Goal: Task Accomplishment & Management: Manage account settings

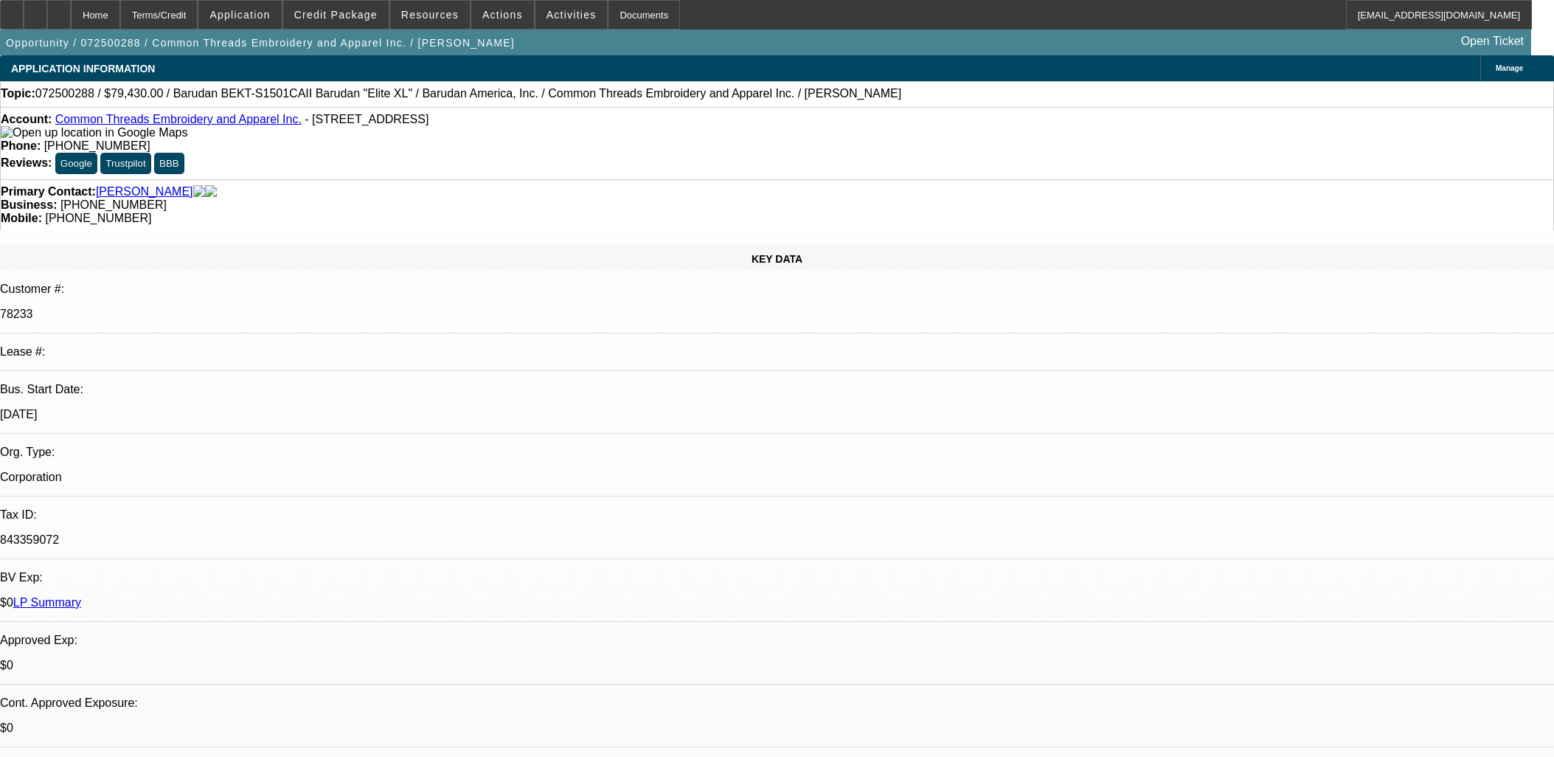
select select "0"
select select "2"
select select "0"
select select "6"
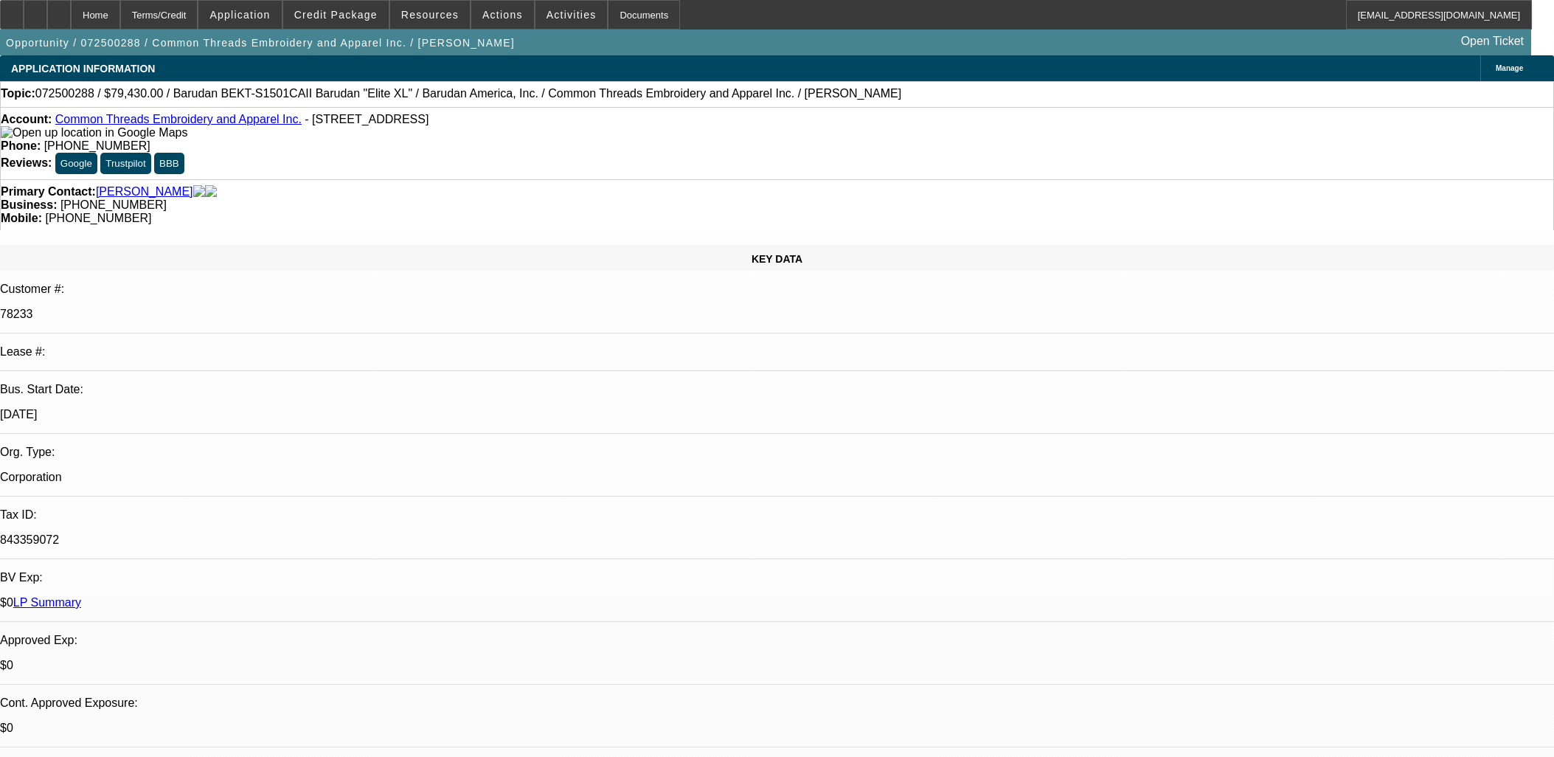
select select "0"
select select "6"
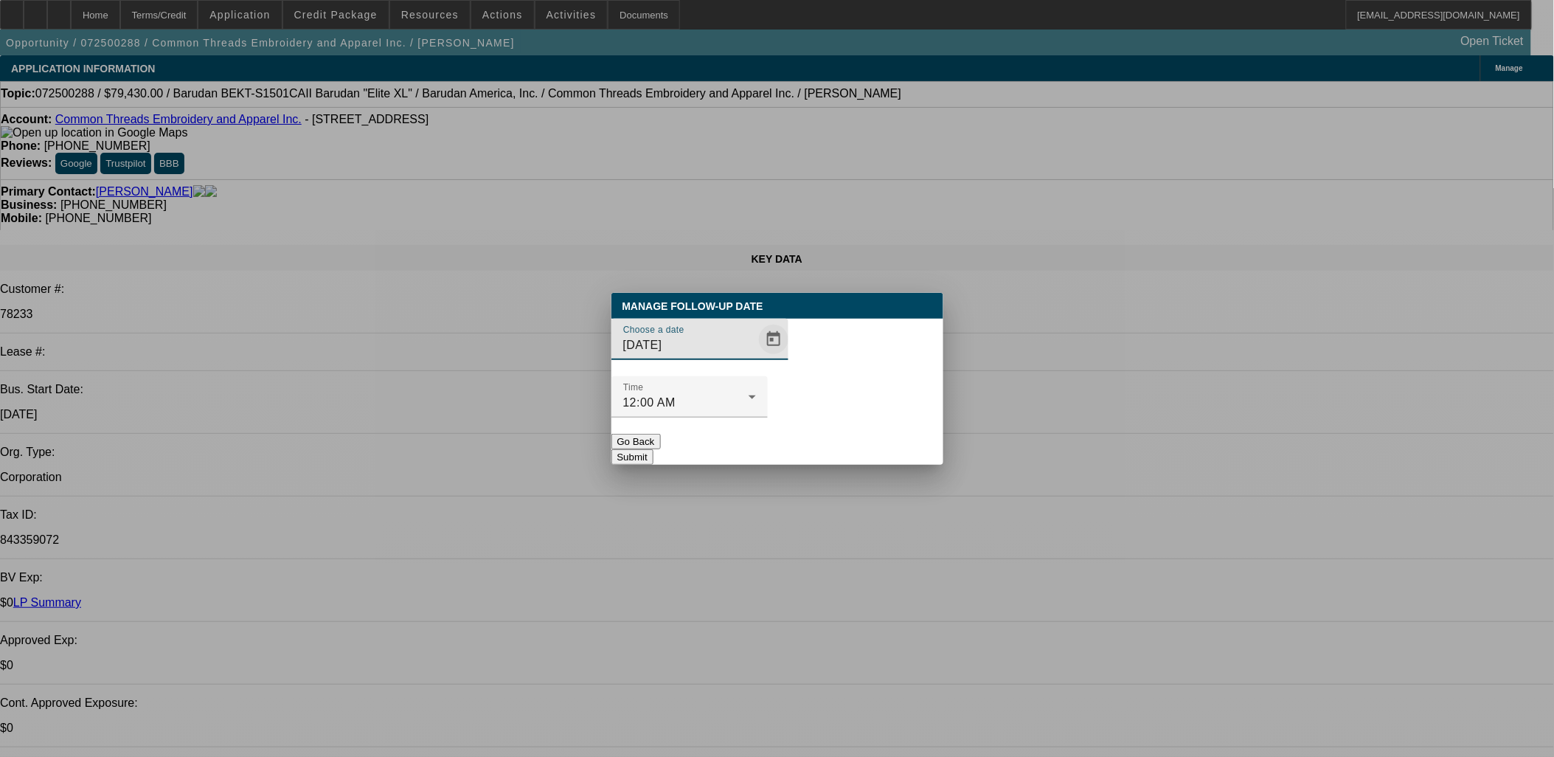
click at [756, 357] on span "Open calendar" at bounding box center [773, 339] width 35 height 35
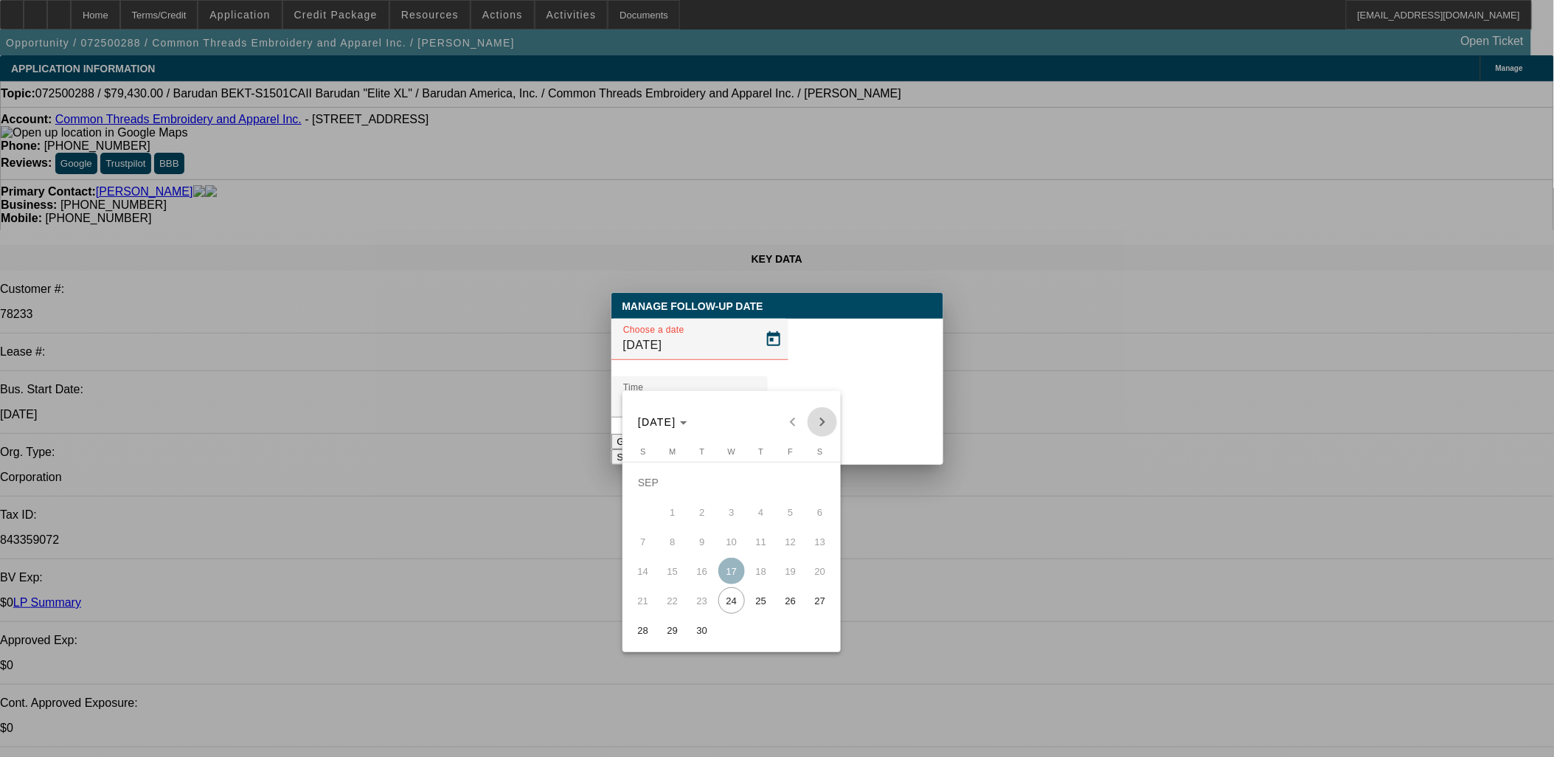
click at [828, 417] on span "Next month" at bounding box center [823, 422] width 30 height 30
click at [766, 487] on span "2" at bounding box center [761, 482] width 27 height 27
type input "10/2/2025"
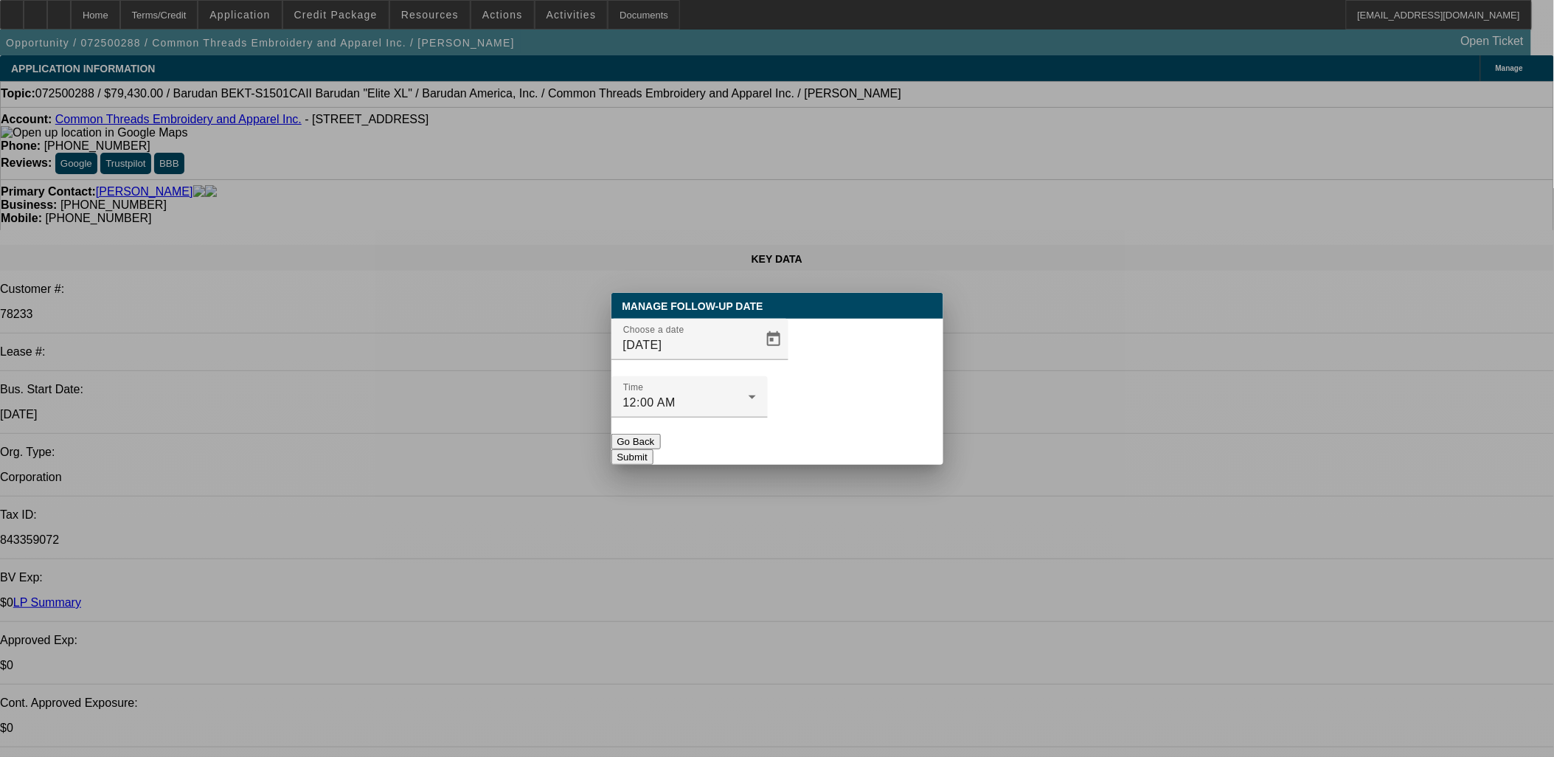
click at [654, 449] on button "Submit" at bounding box center [632, 456] width 42 height 15
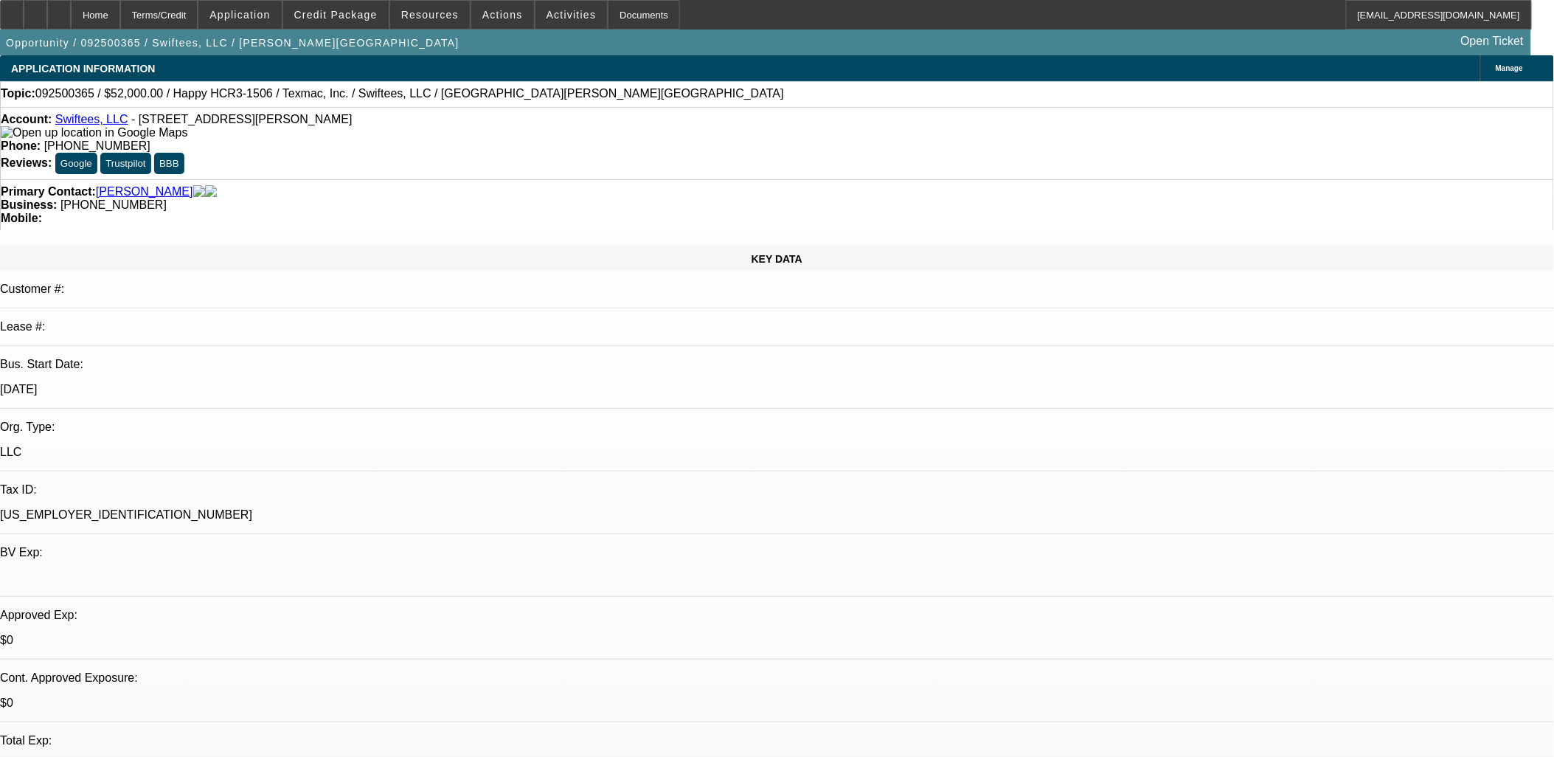
select select "0"
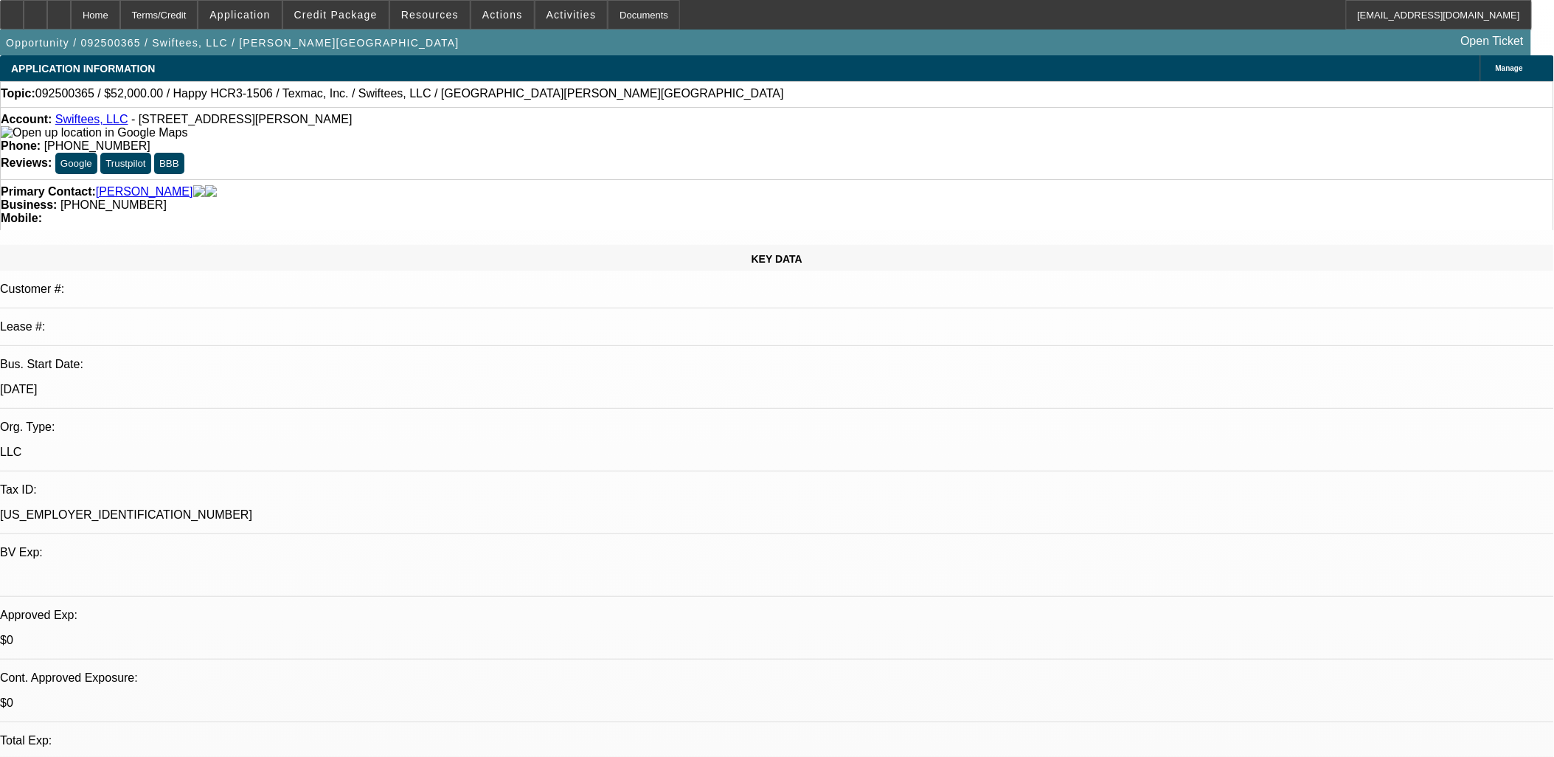
select select "0"
select select "0.1"
select select "0"
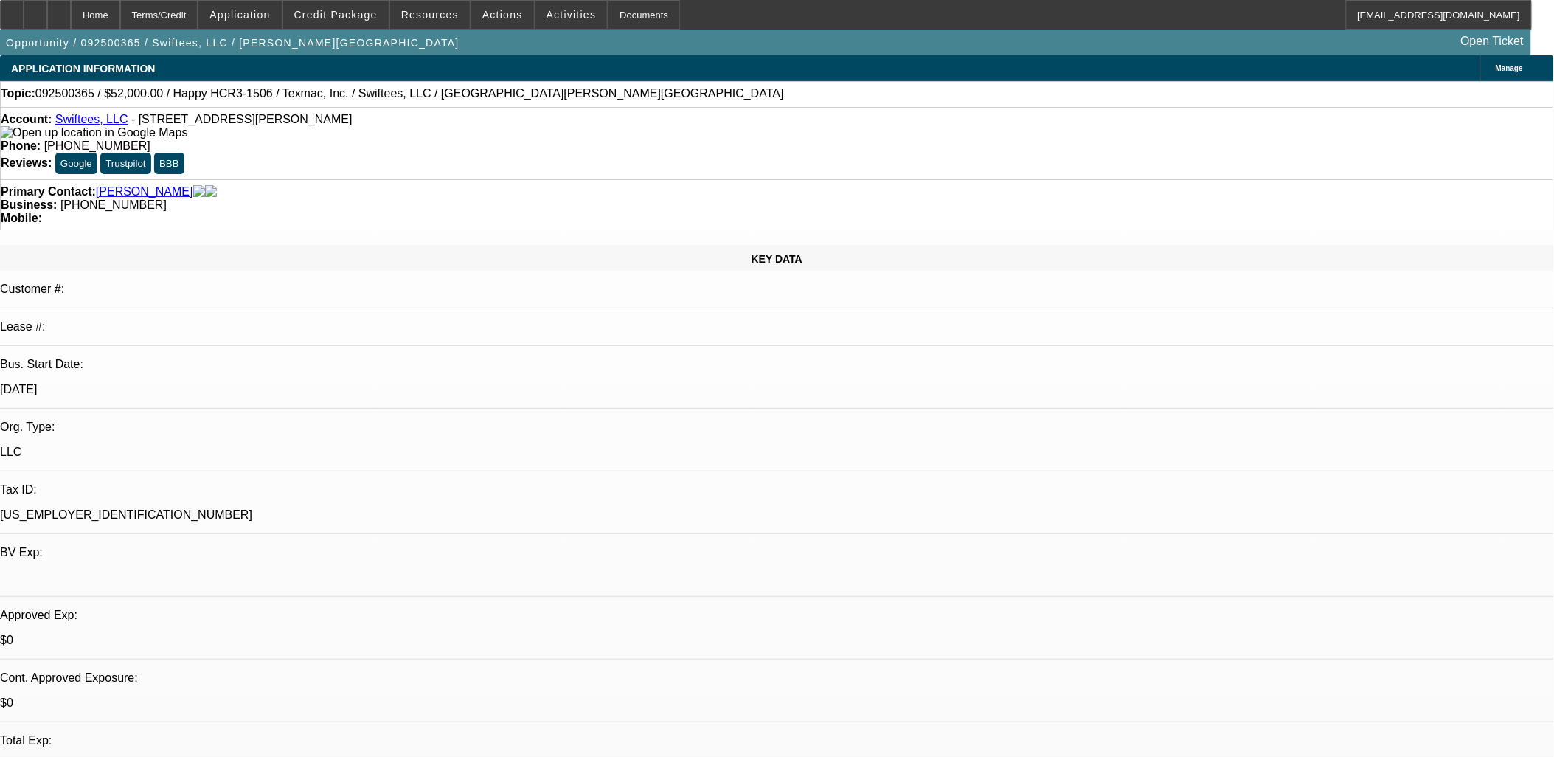
select select "0"
select select "0.1"
select select "1"
select select "2"
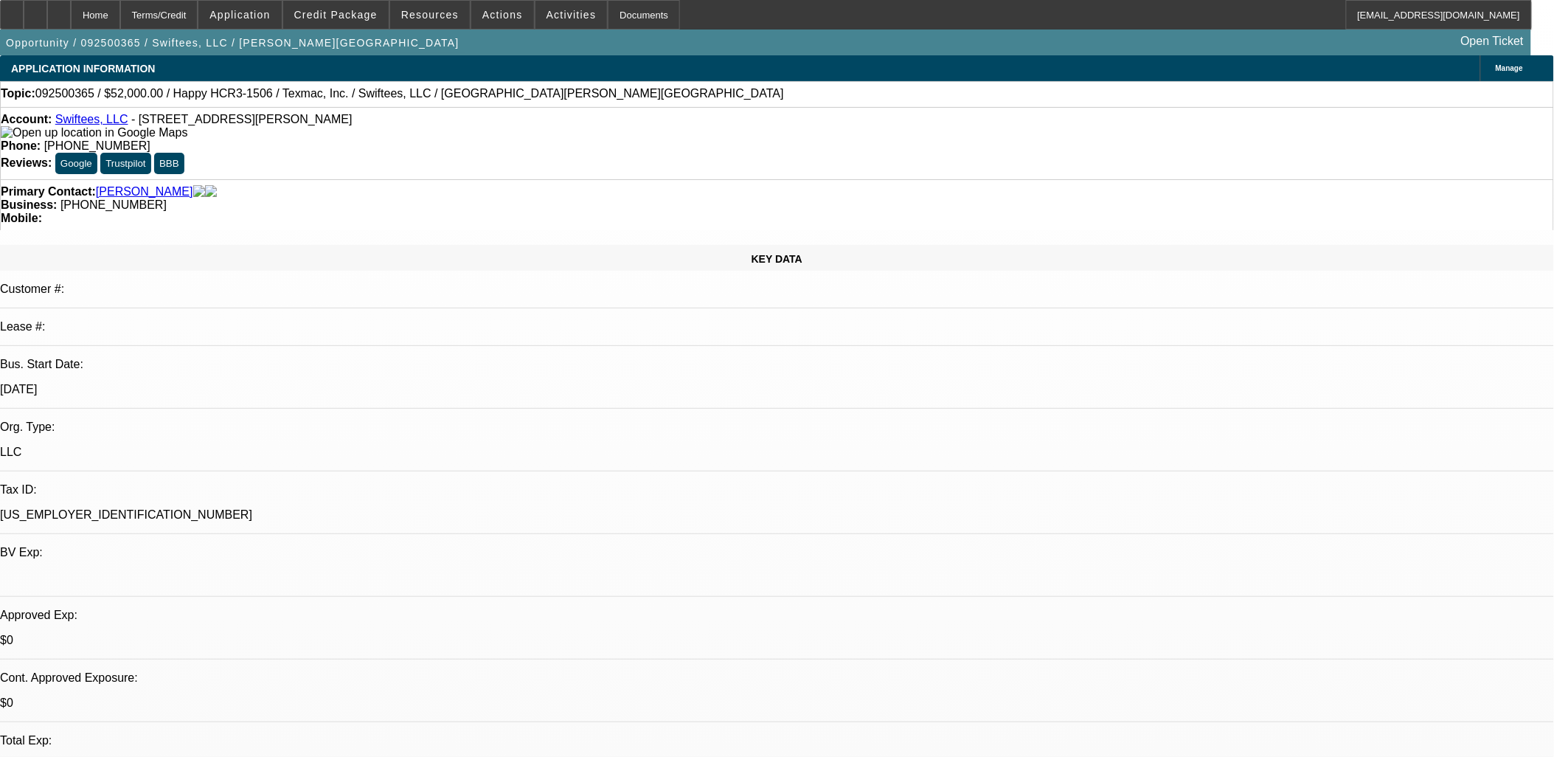
select select "1"
select select "2"
select select "1"
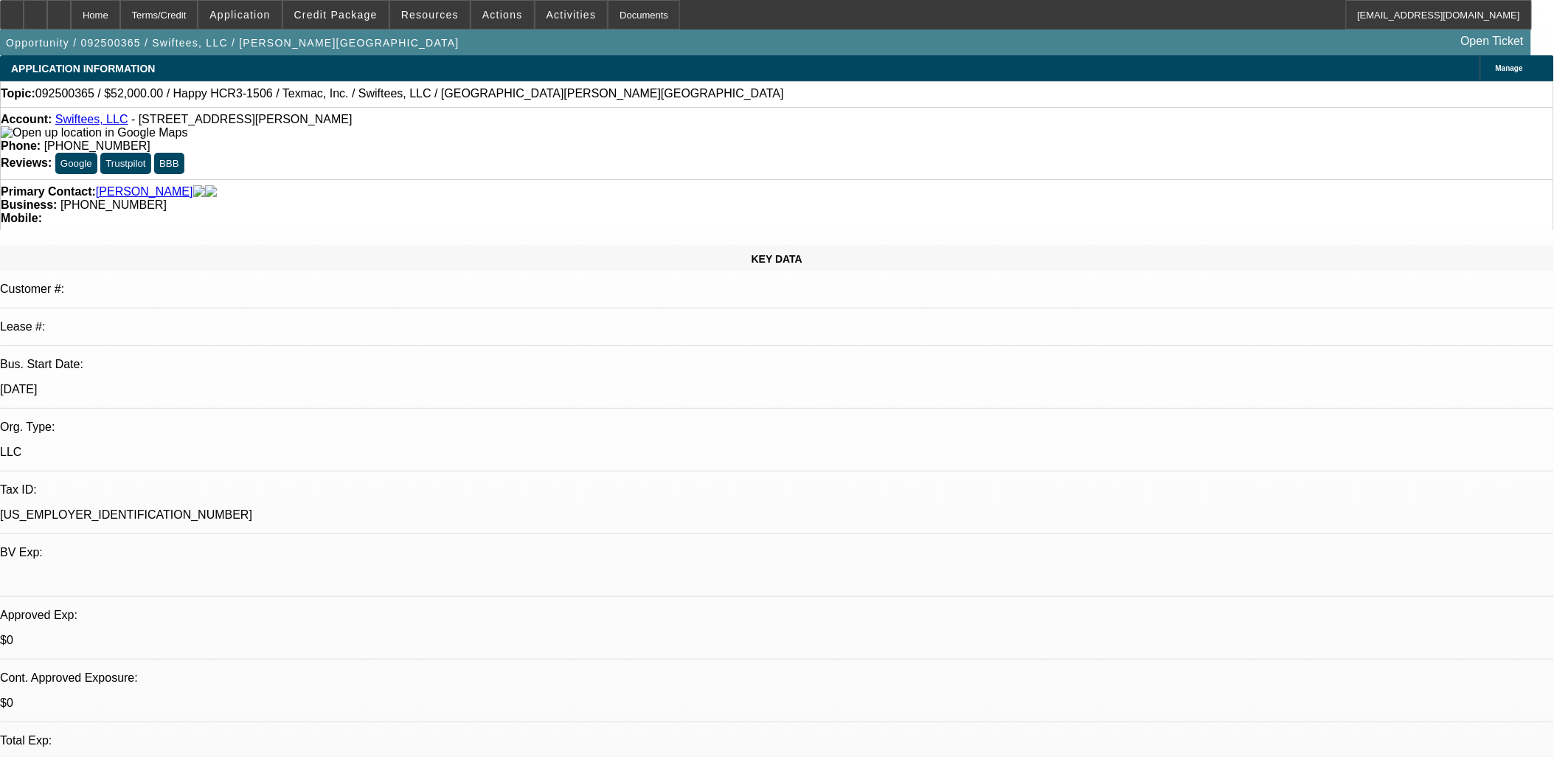
select select "4"
select select "1"
select select "4"
click at [499, 17] on span "Actions" at bounding box center [502, 15] width 41 height 12
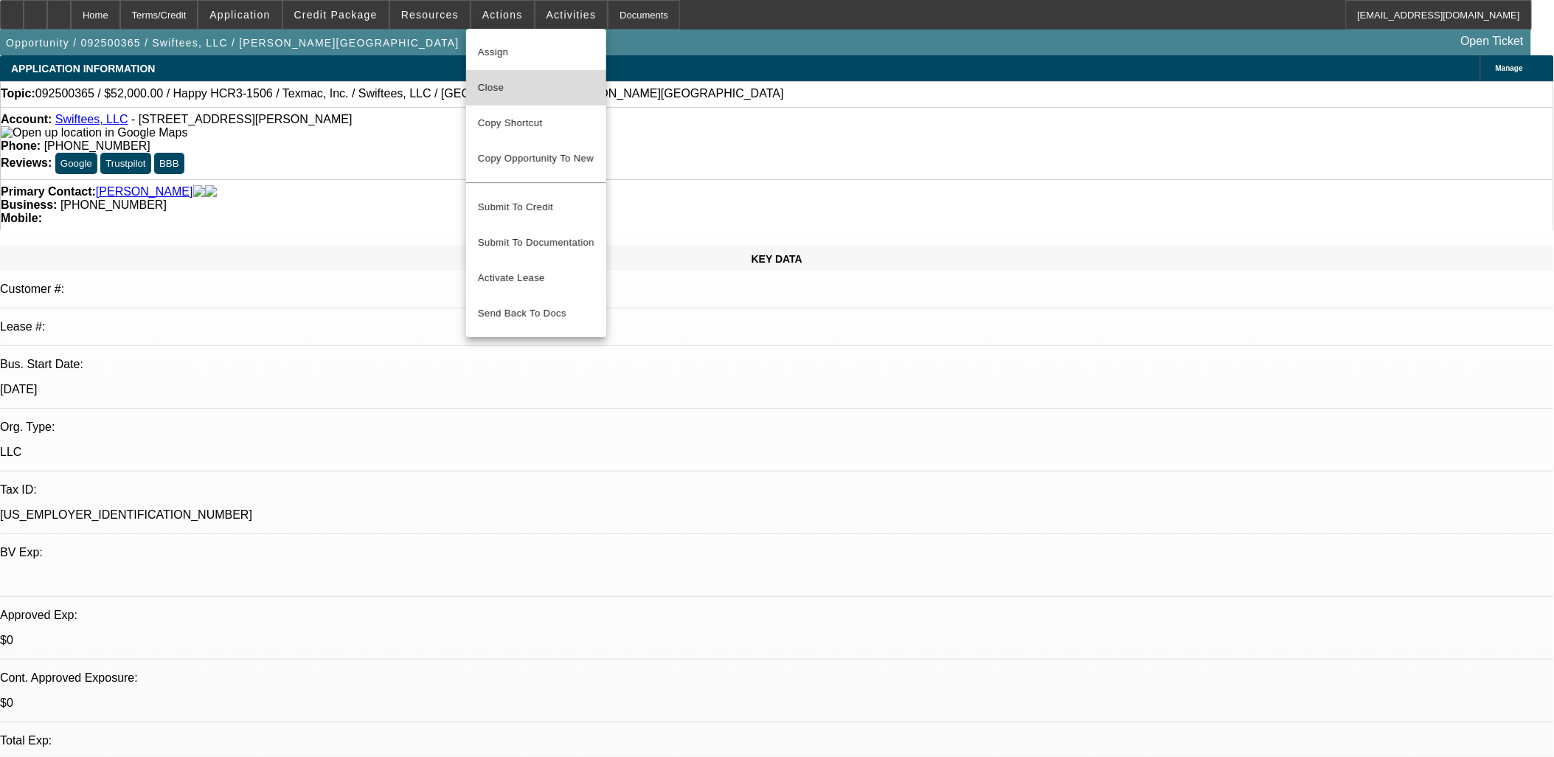
click at [504, 83] on span "Close" at bounding box center [536, 88] width 117 height 18
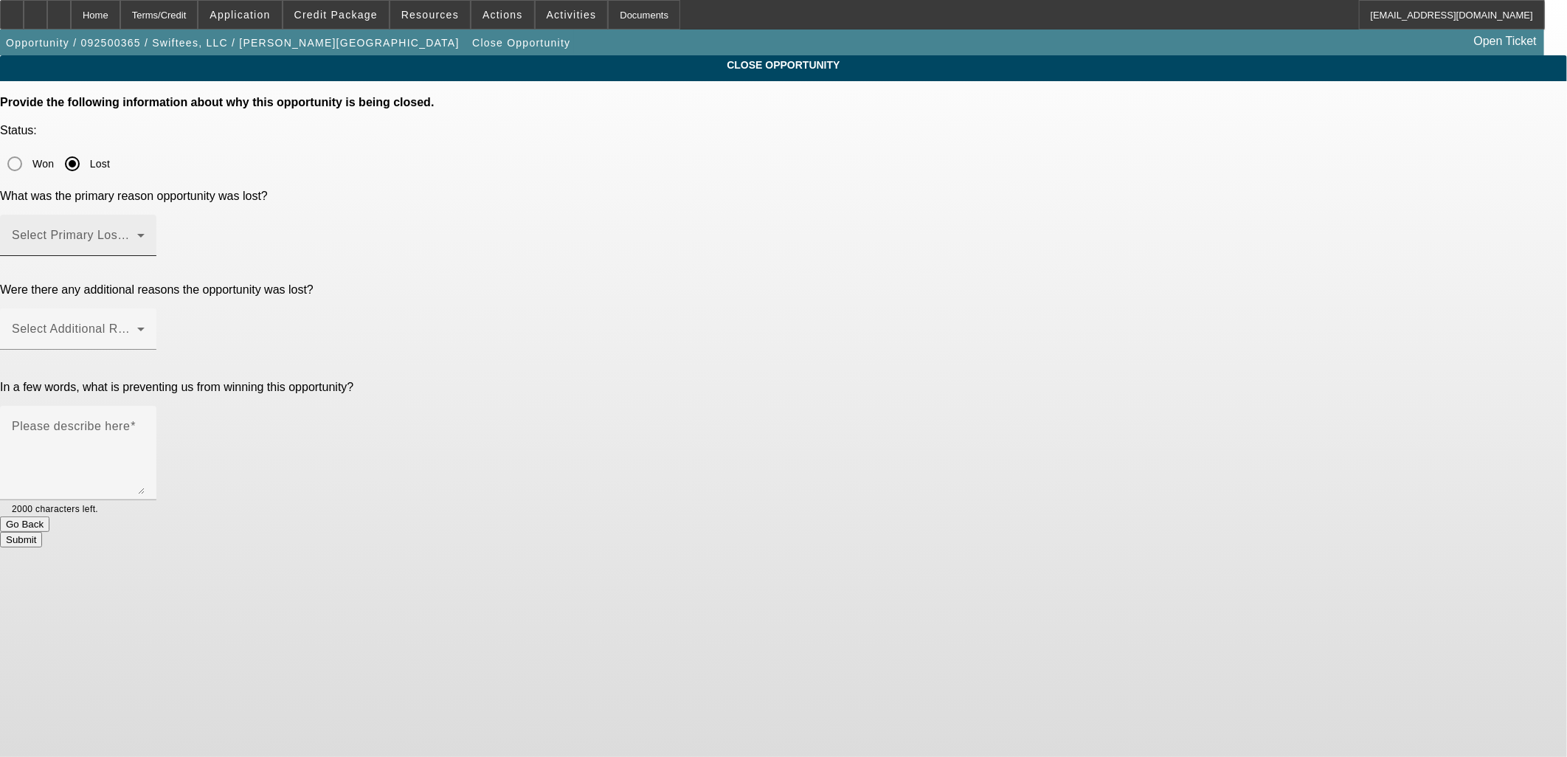
click at [137, 232] on span at bounding box center [74, 241] width 125 height 18
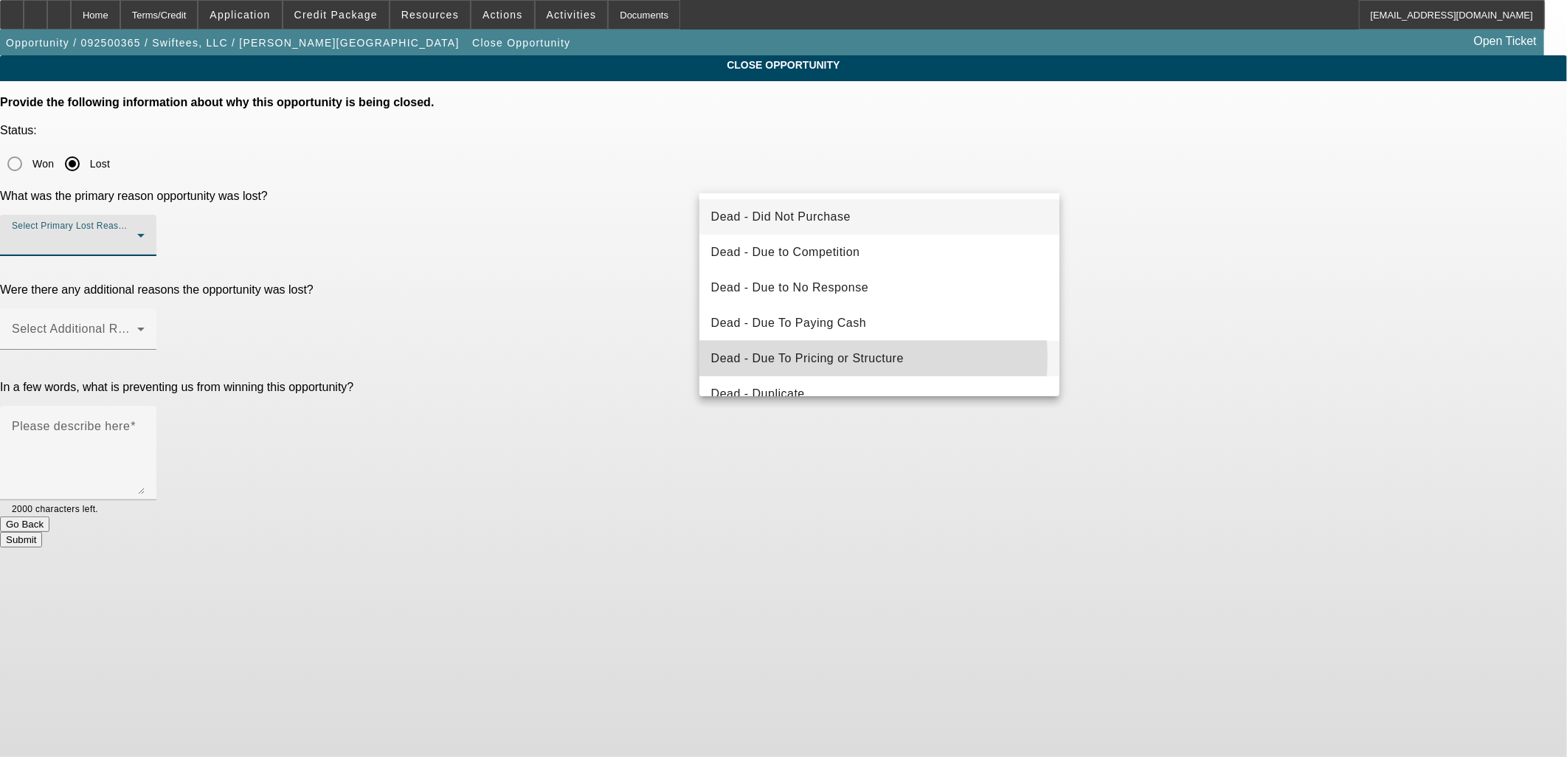
click at [822, 358] on span "Dead - Due To Pricing or Structure" at bounding box center [807, 359] width 193 height 18
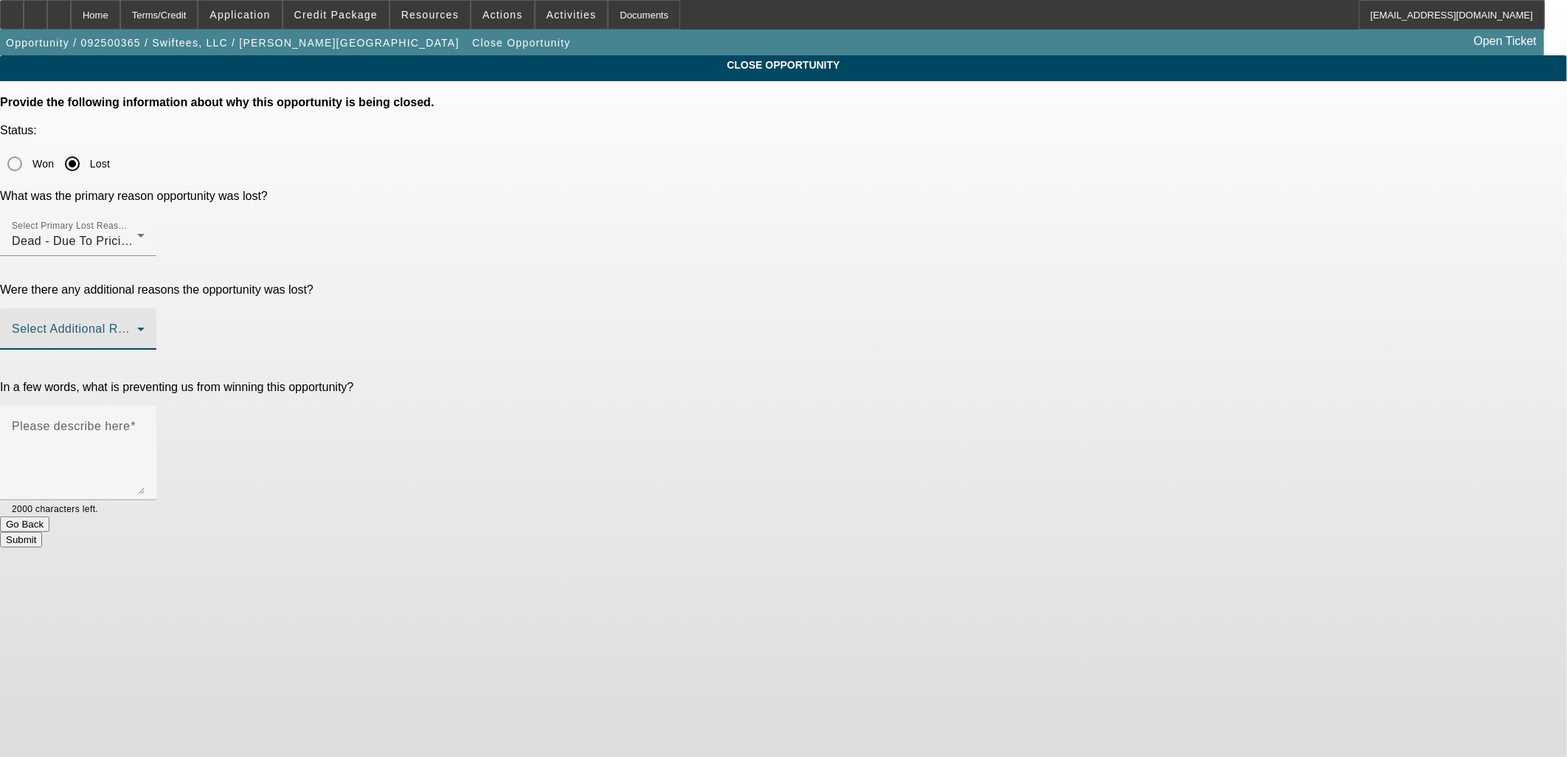
click at [137, 326] on span at bounding box center [74, 335] width 125 height 18
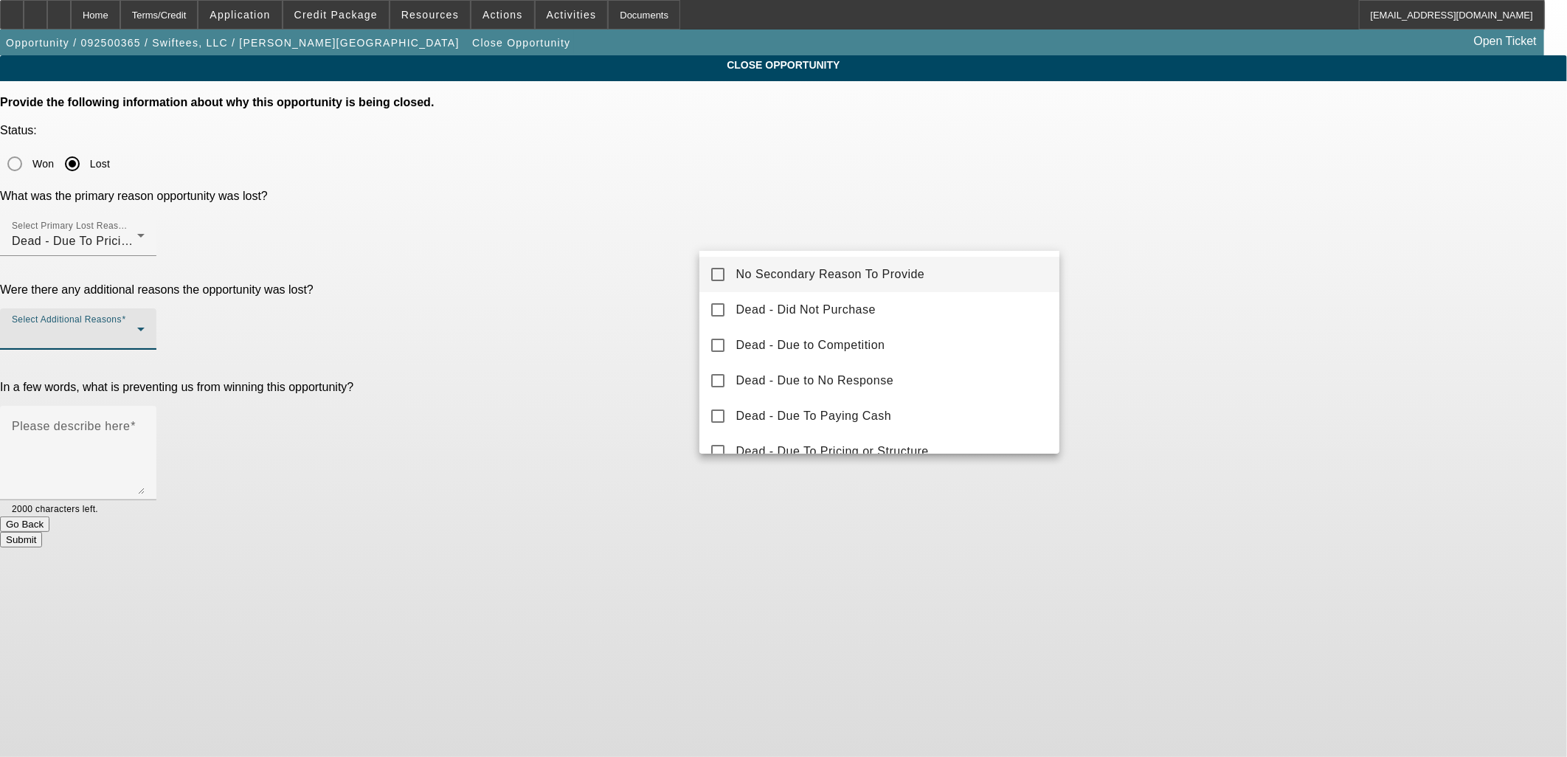
click at [784, 266] on span "No Secondary Reason To Provide" at bounding box center [830, 275] width 189 height 18
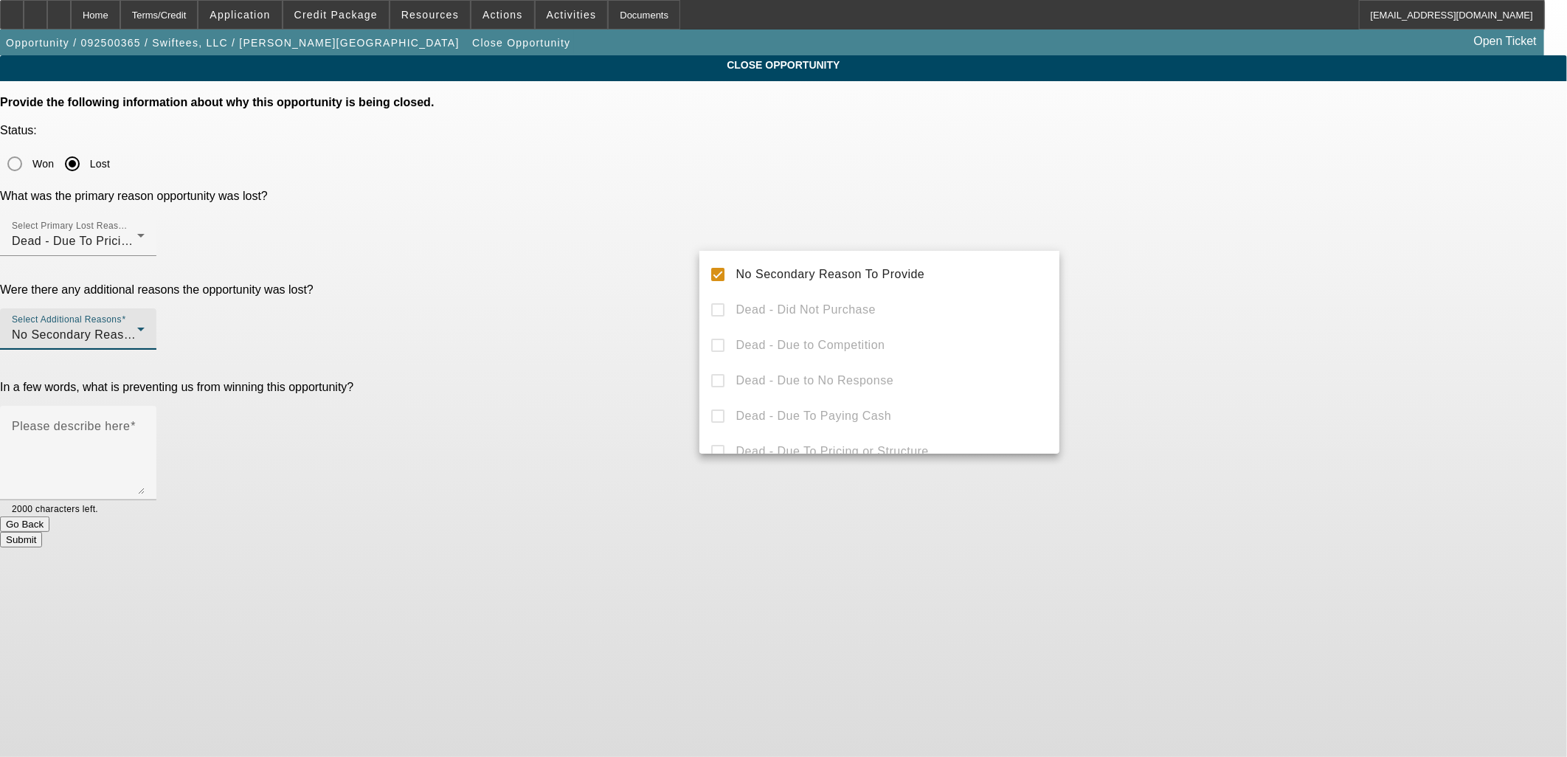
click at [615, 285] on div at bounding box center [783, 378] width 1567 height 757
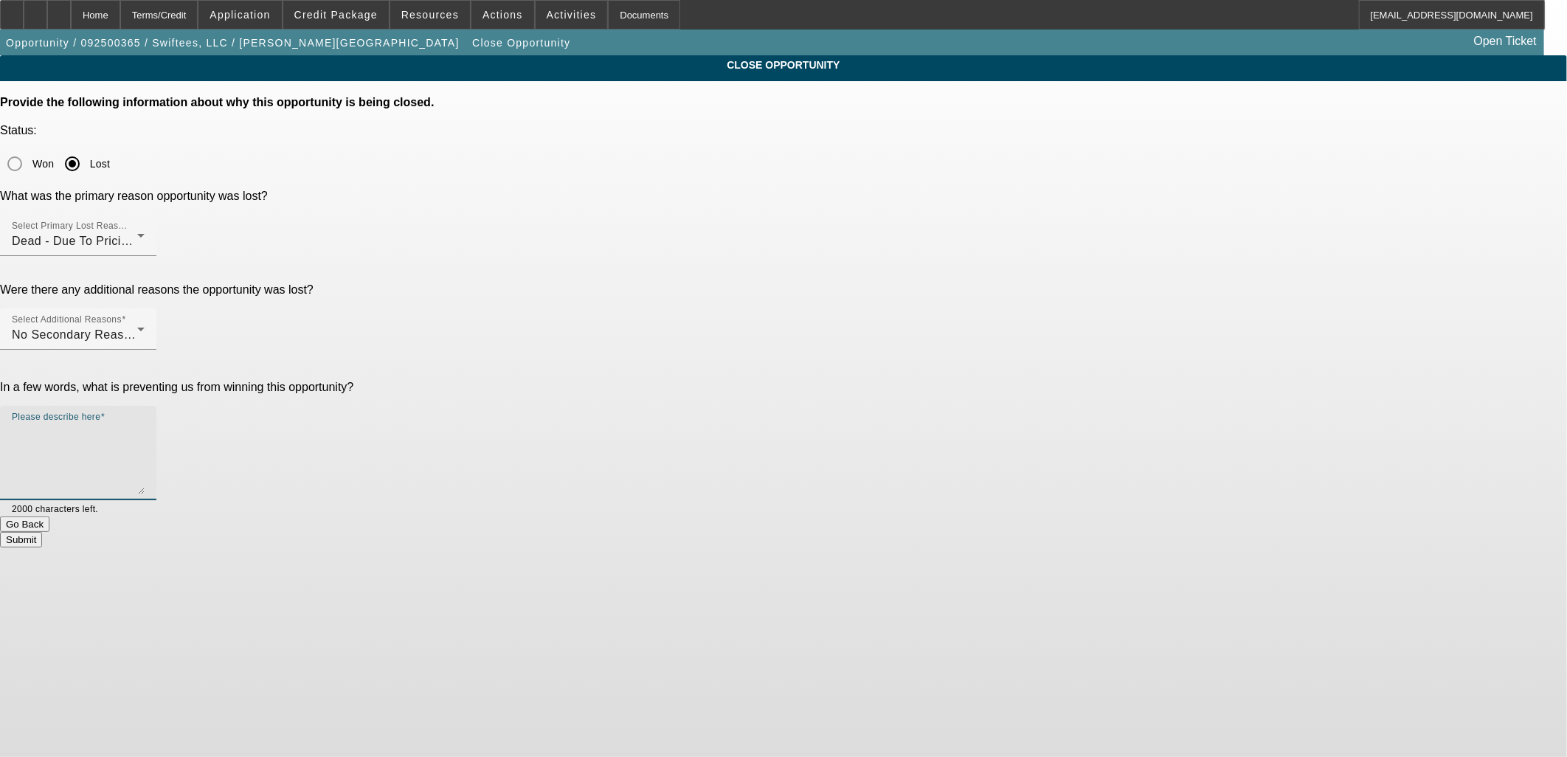
click at [145, 423] on textarea "Please describe here" at bounding box center [78, 458] width 133 height 71
type textarea "Applicant said the proposal was way too high."
click at [42, 532] on button "Submit" at bounding box center [21, 539] width 42 height 15
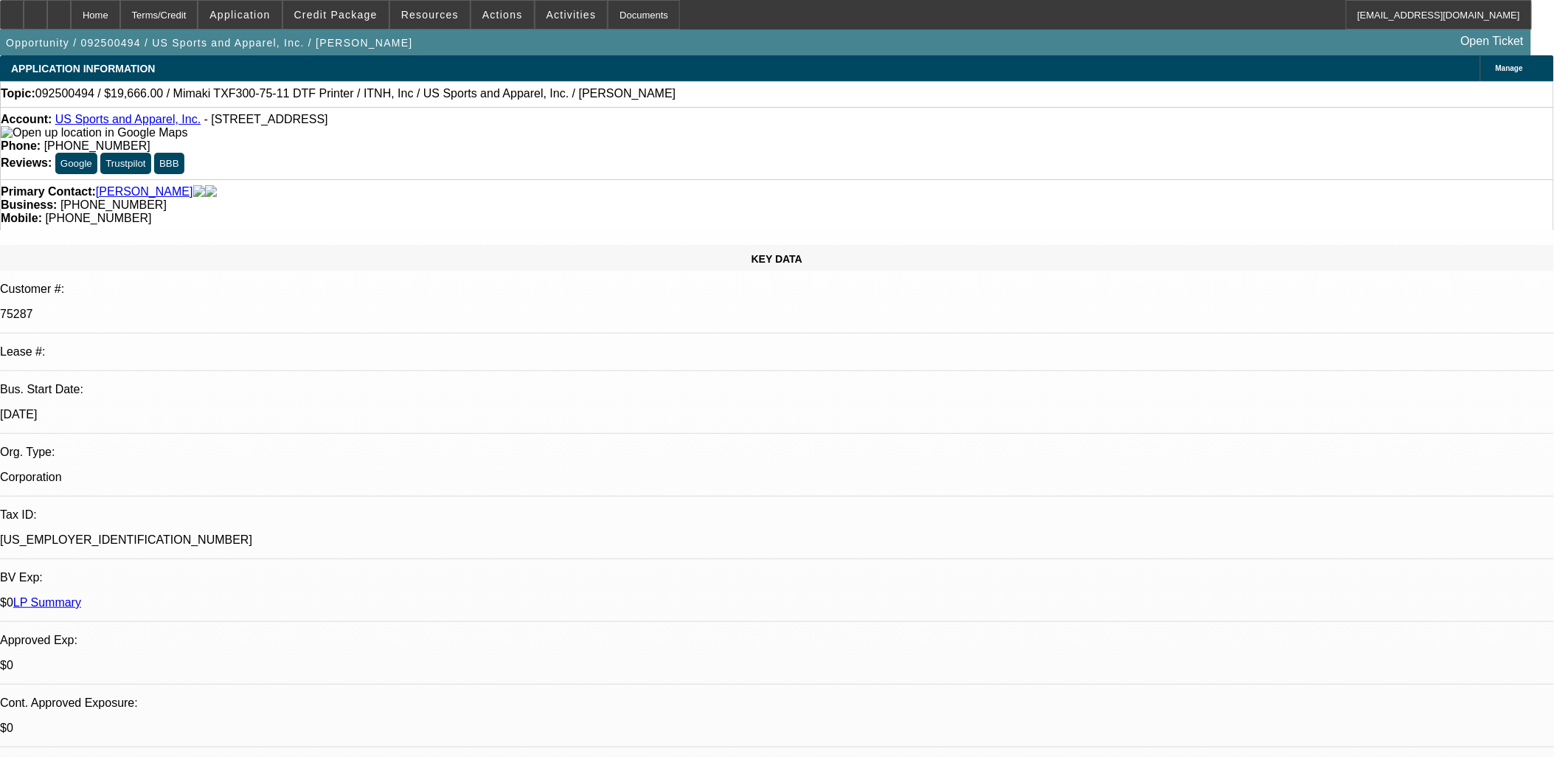
select select "0"
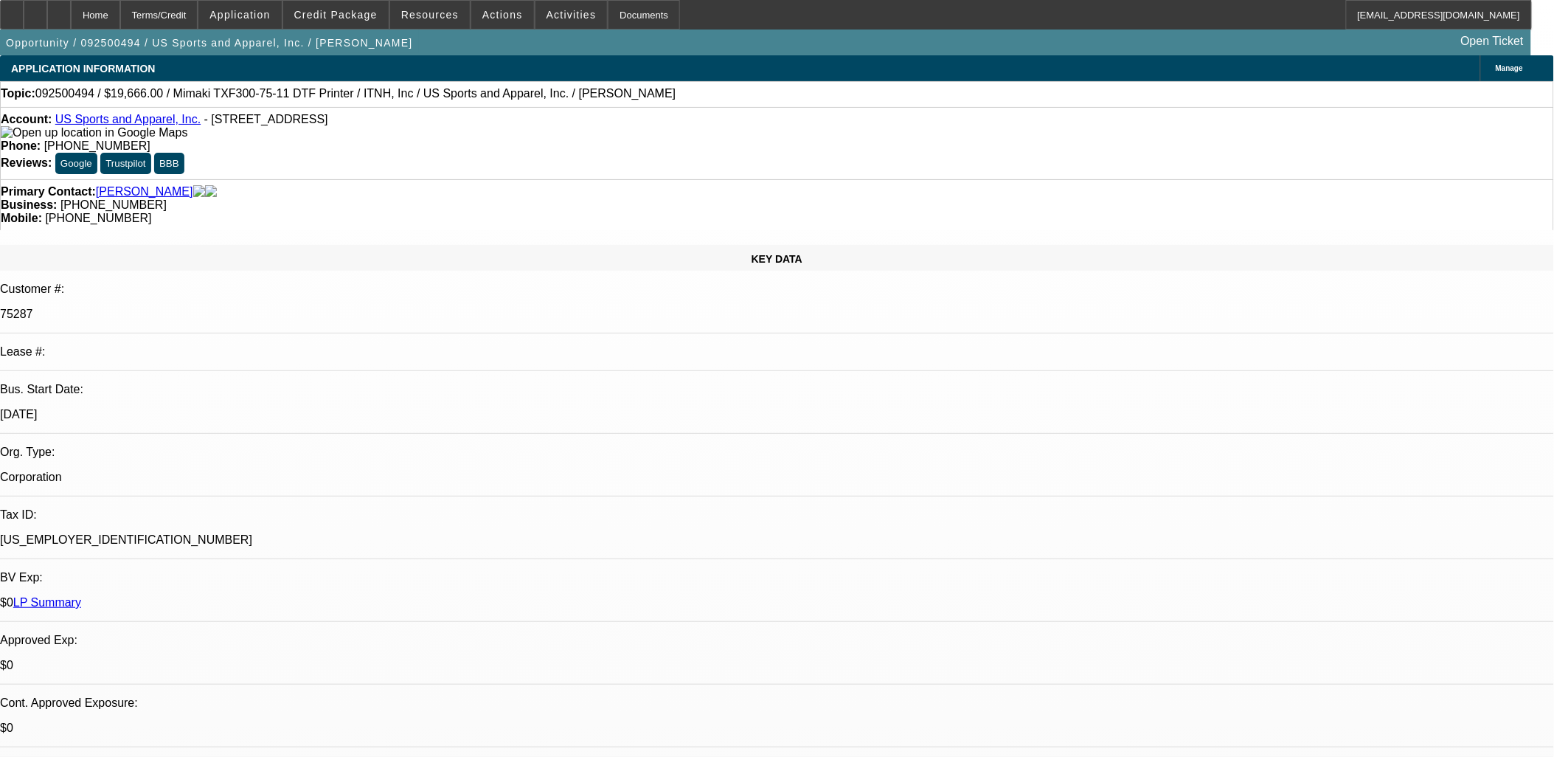
select select "0"
select select "2"
select select "6"
select select "2"
select select "6"
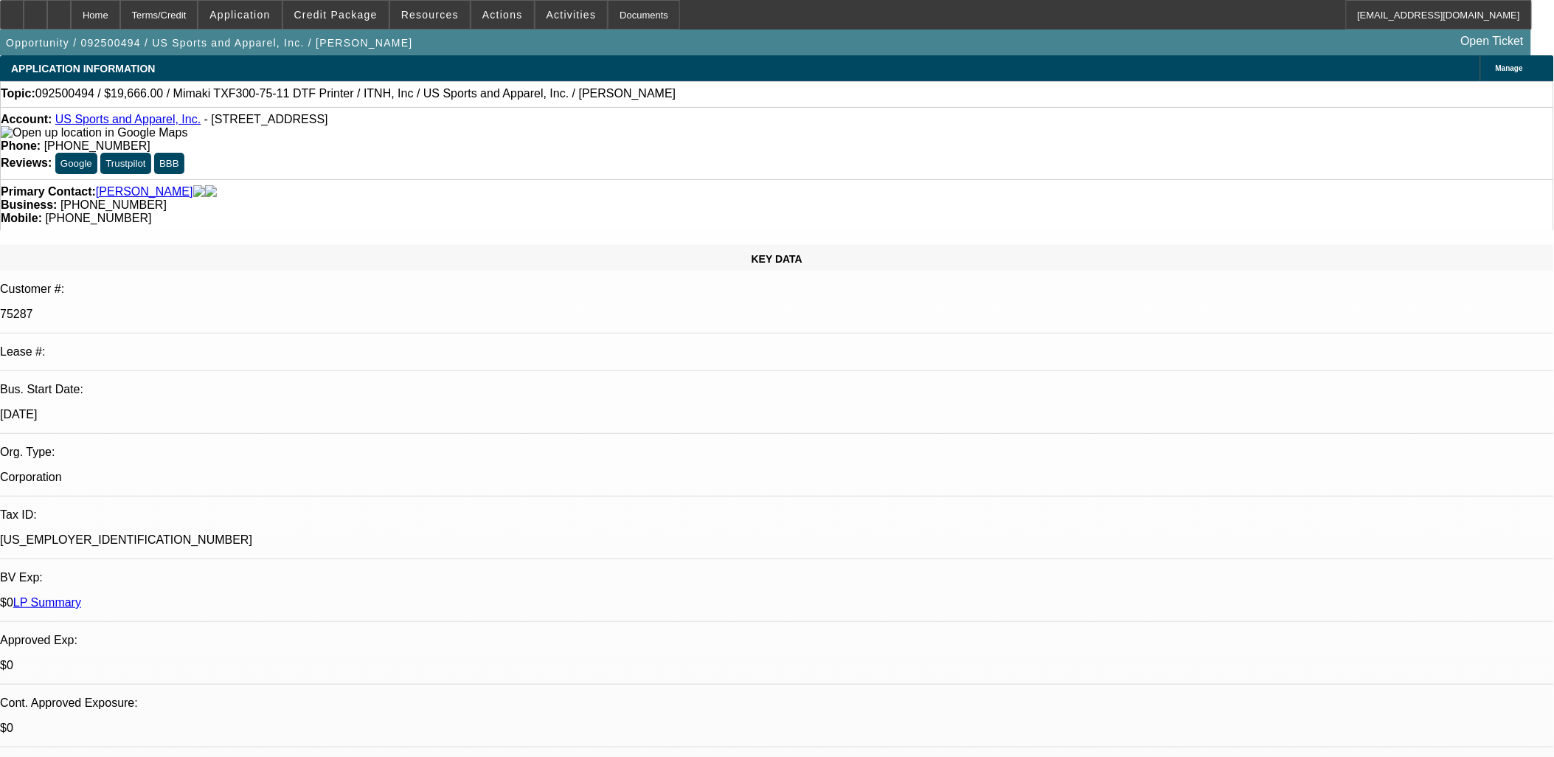
select select "1"
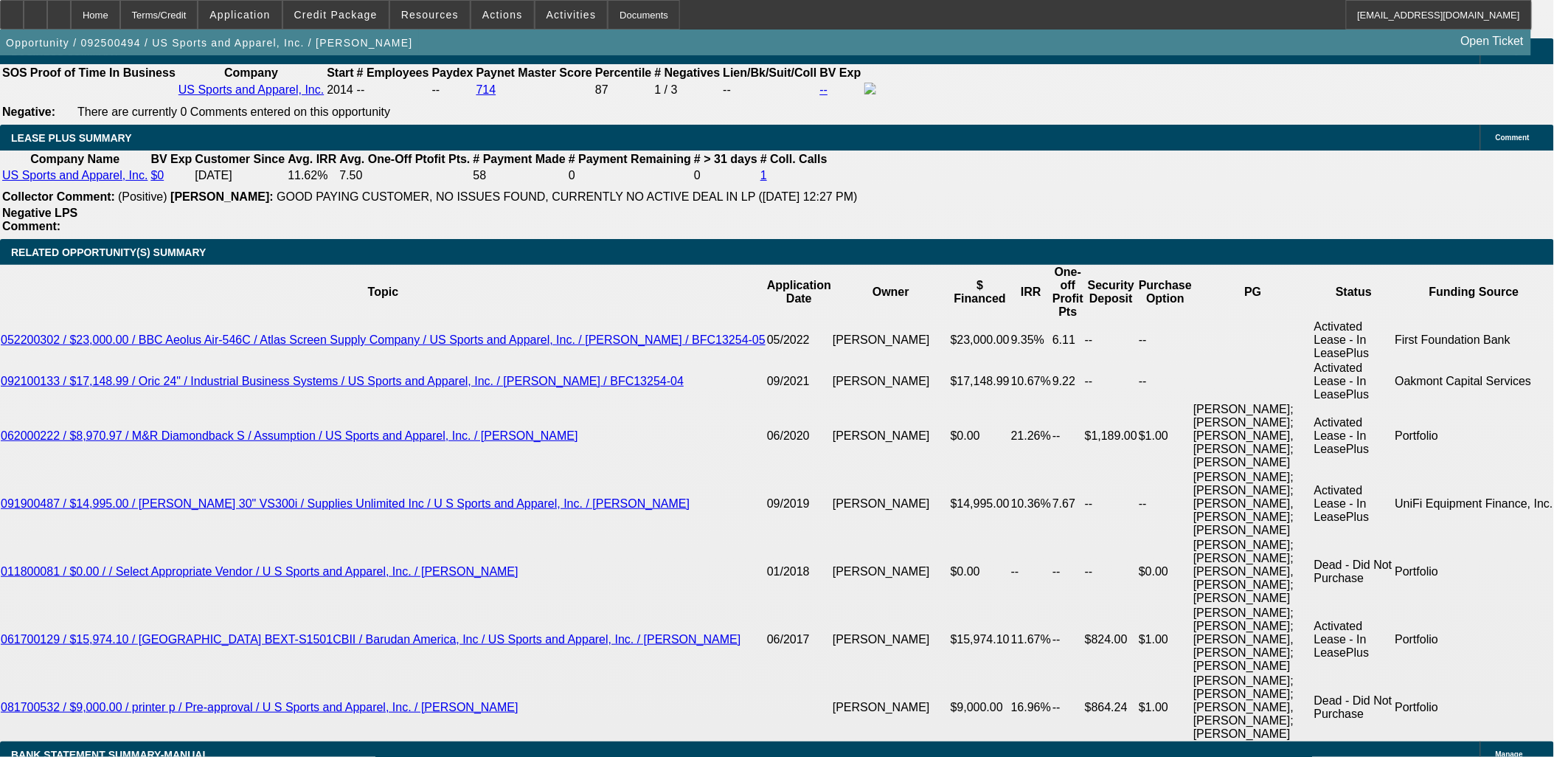
scroll to position [2745, 0]
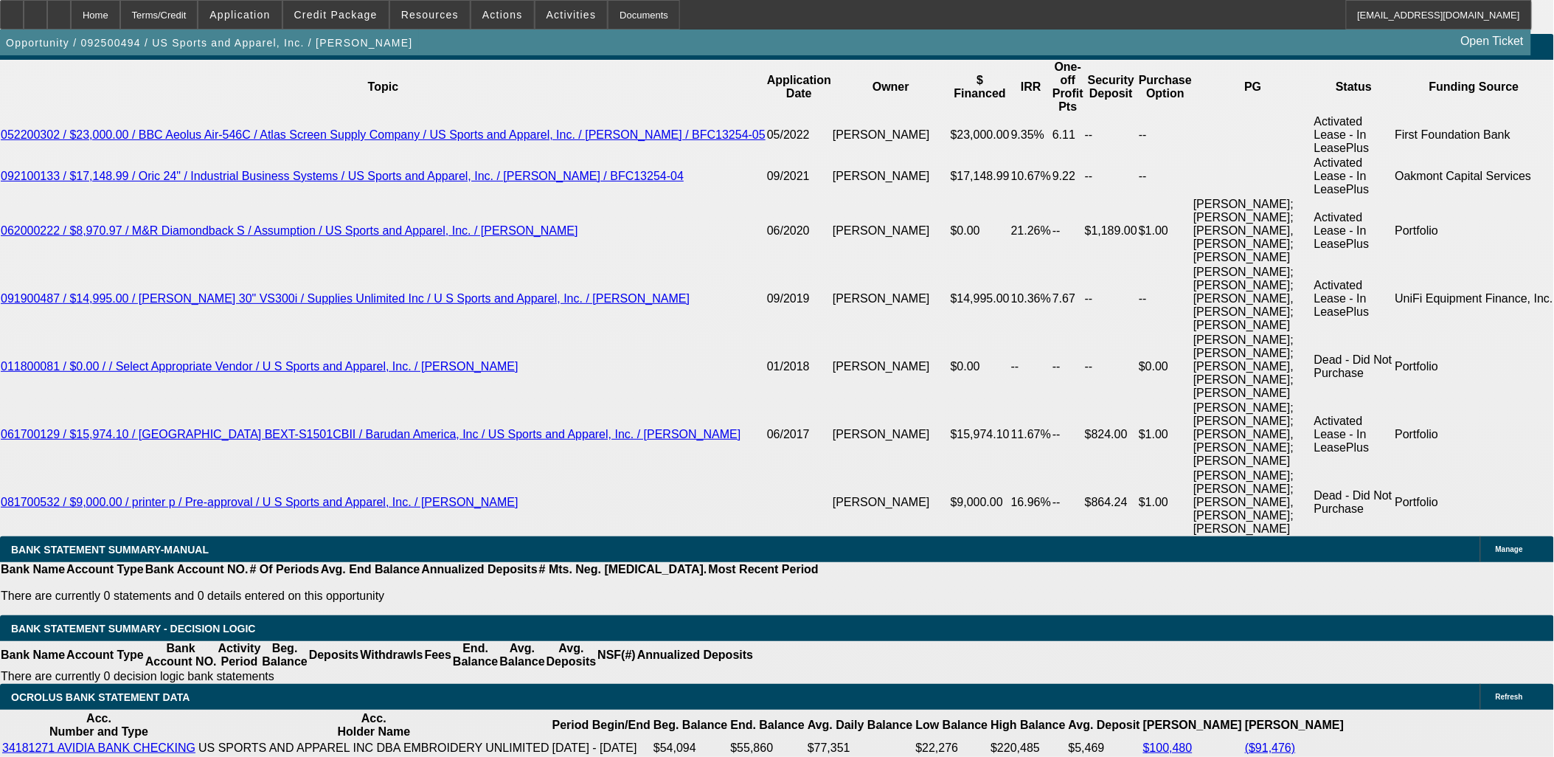
drag, startPoint x: 283, startPoint y: 113, endPoint x: 164, endPoint y: 106, distance: 118.9
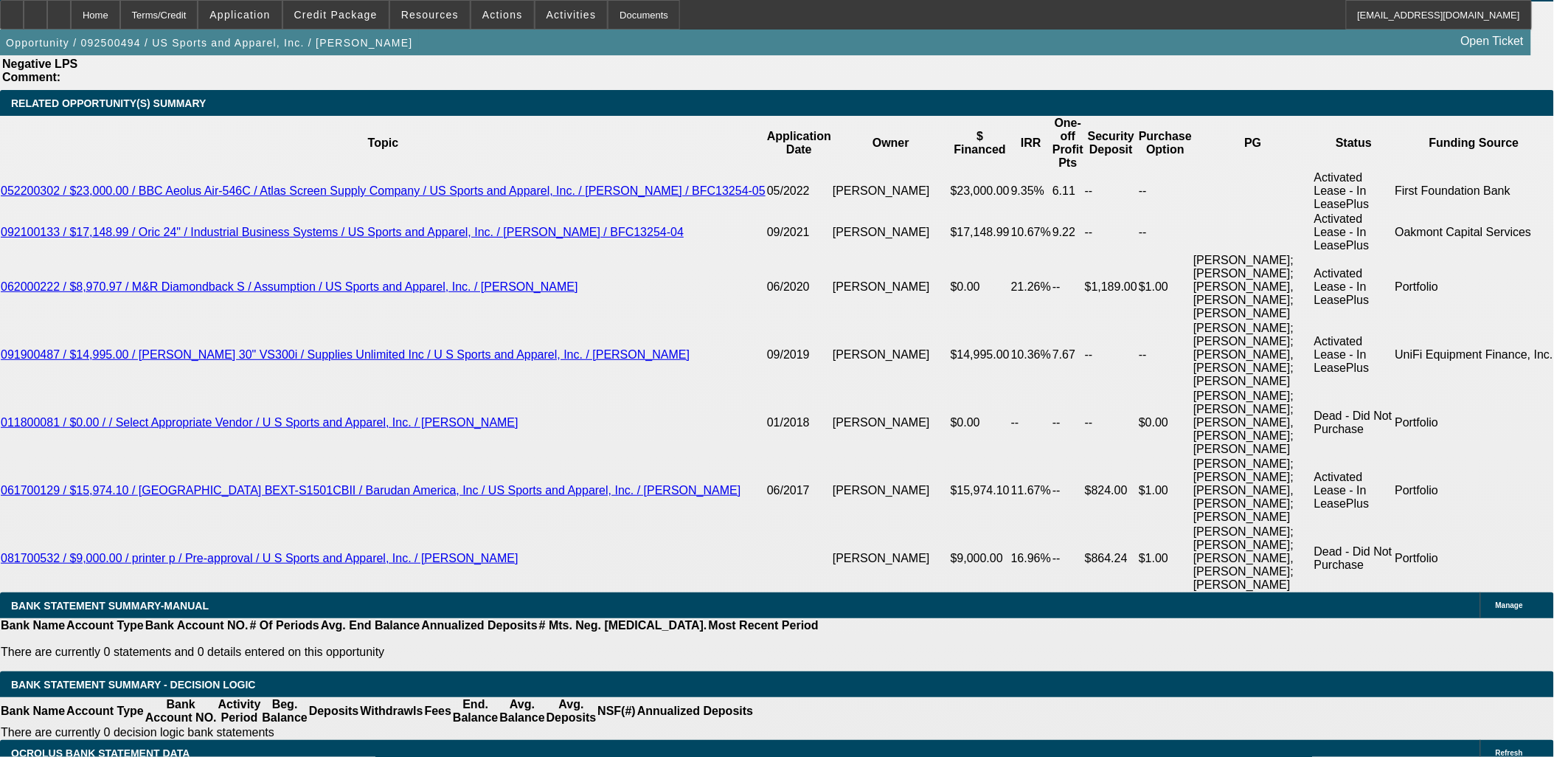
scroll to position [2582, 0]
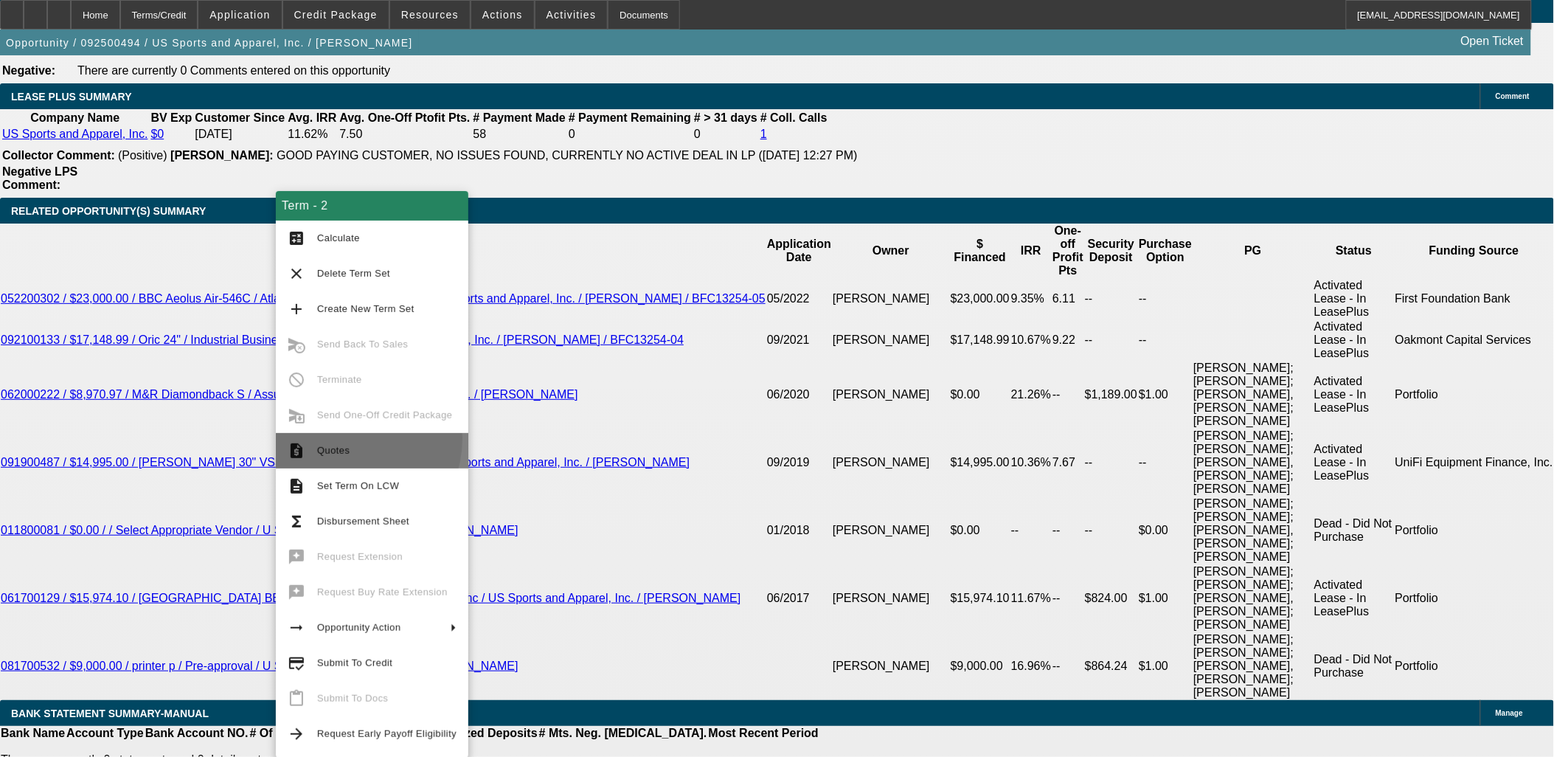
click at [336, 440] on button "request_quote Quotes" at bounding box center [372, 450] width 193 height 35
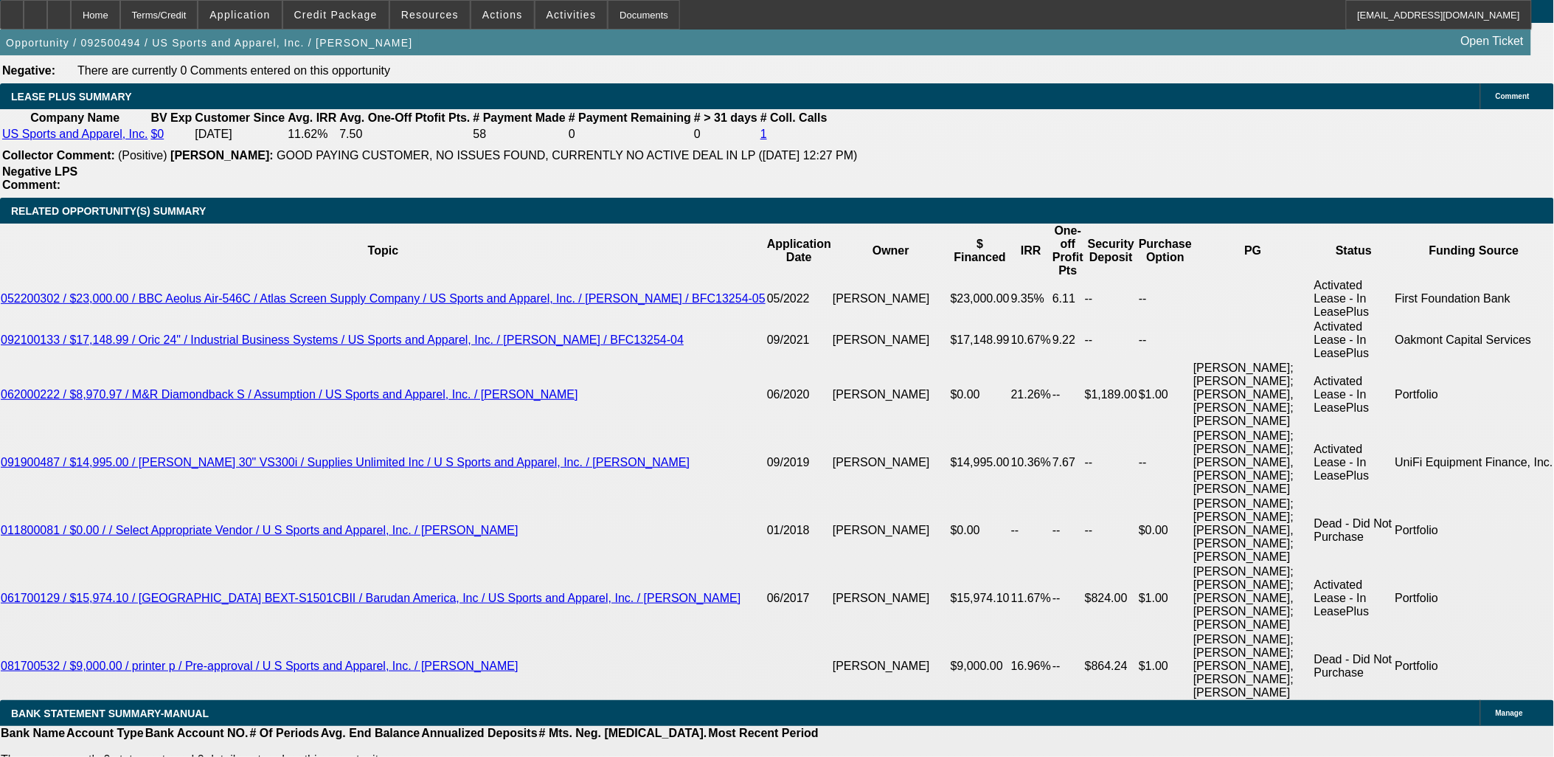
scroll to position [164, 0]
click at [326, 16] on span "Credit Package" at bounding box center [335, 15] width 83 height 12
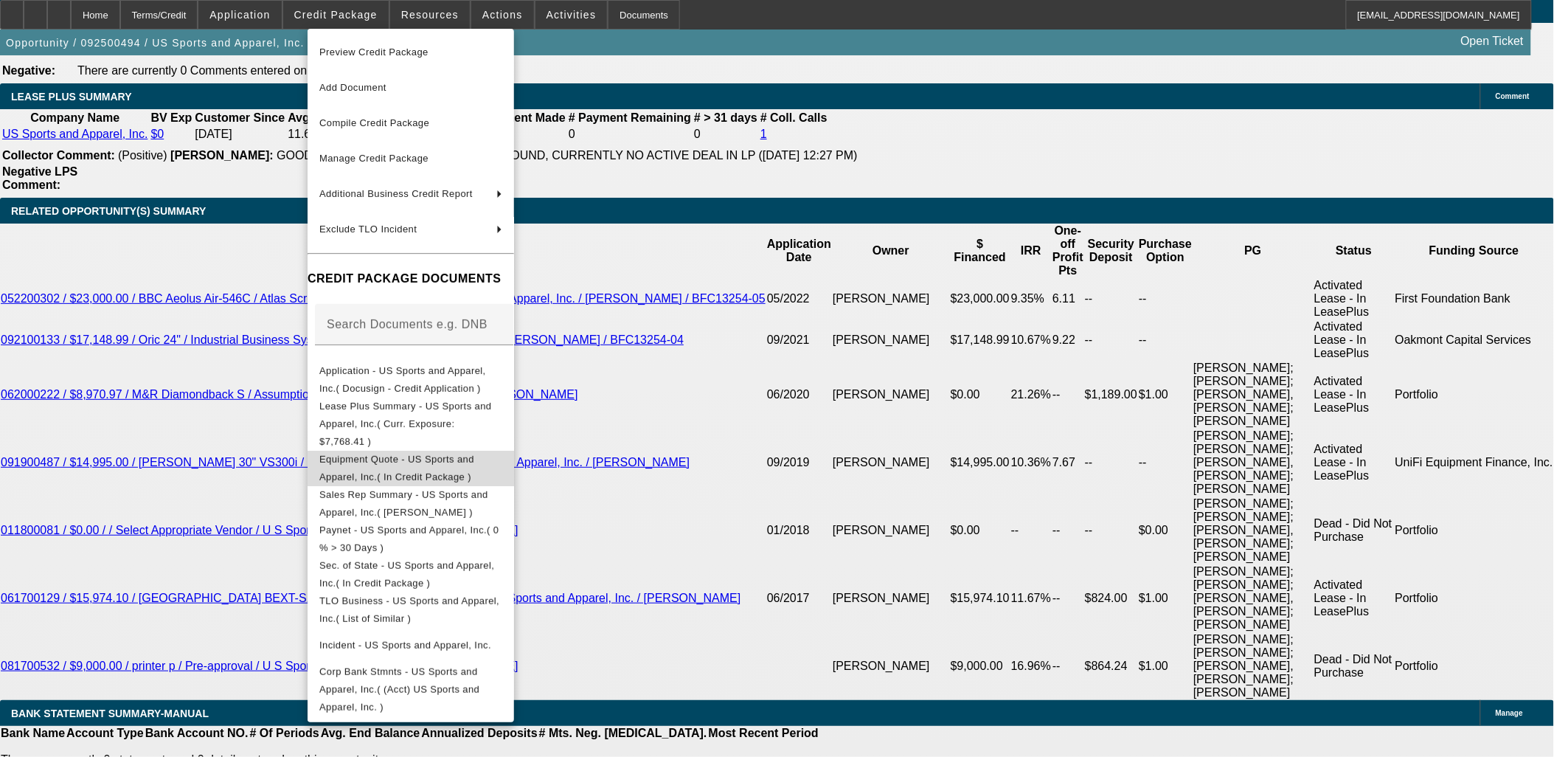
click at [396, 450] on span "Equipment Quote - US Sports and Apparel, Inc.( In Credit Package )" at bounding box center [410, 467] width 183 height 35
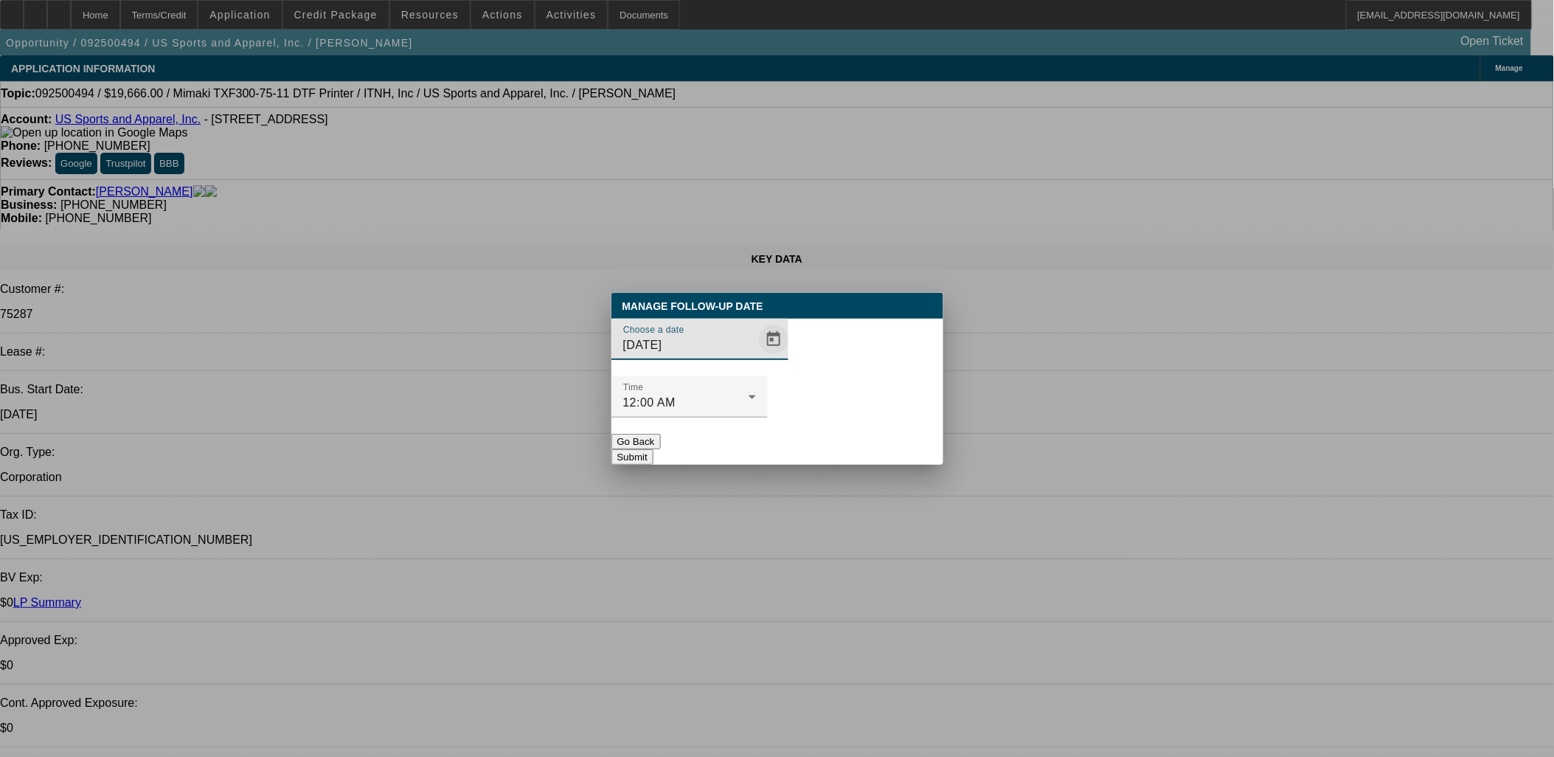
click at [756, 357] on span "Open calendar" at bounding box center [773, 339] width 35 height 35
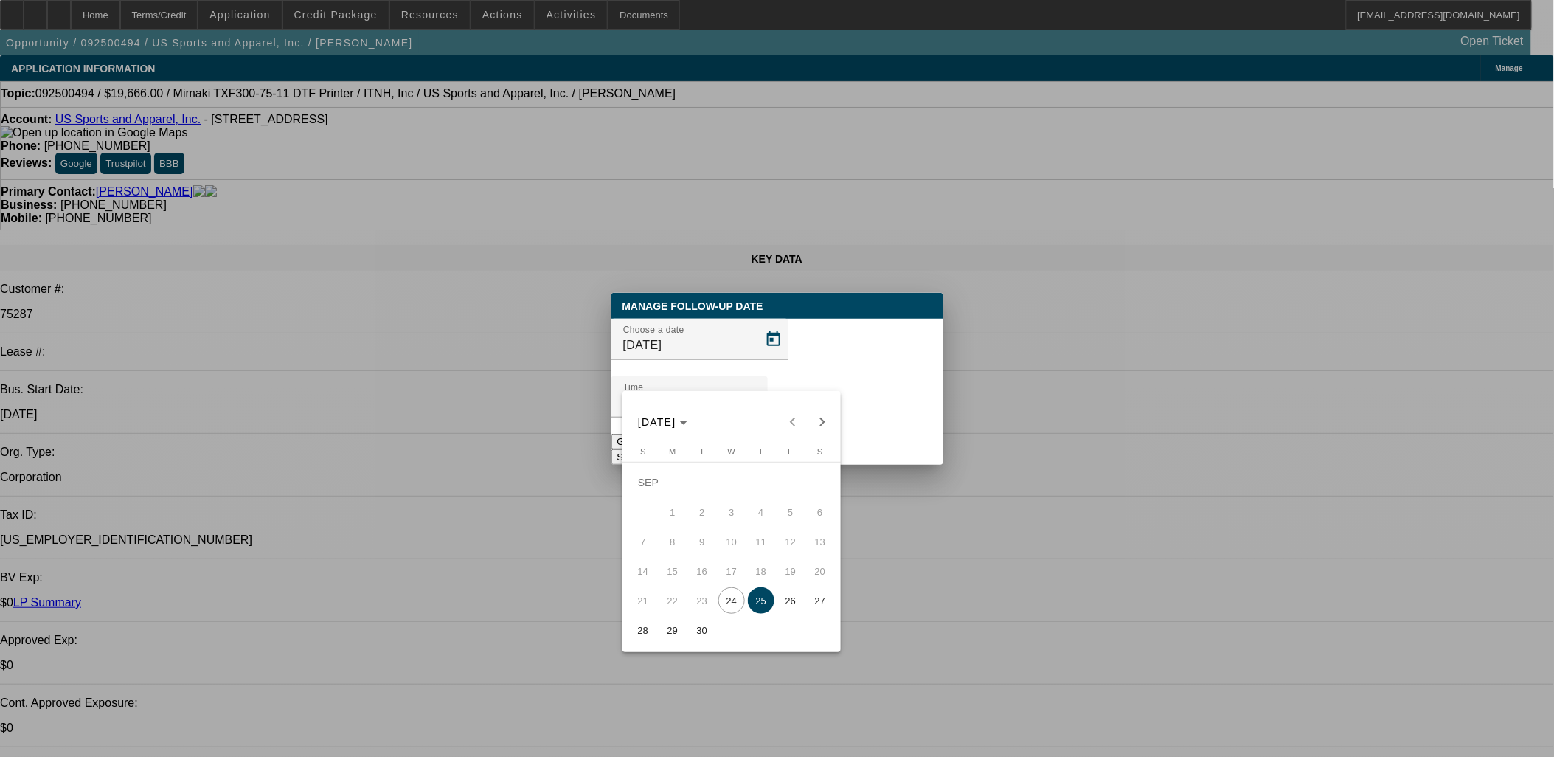
click at [782, 605] on span "26" at bounding box center [790, 600] width 27 height 27
type input "9/26/2025"
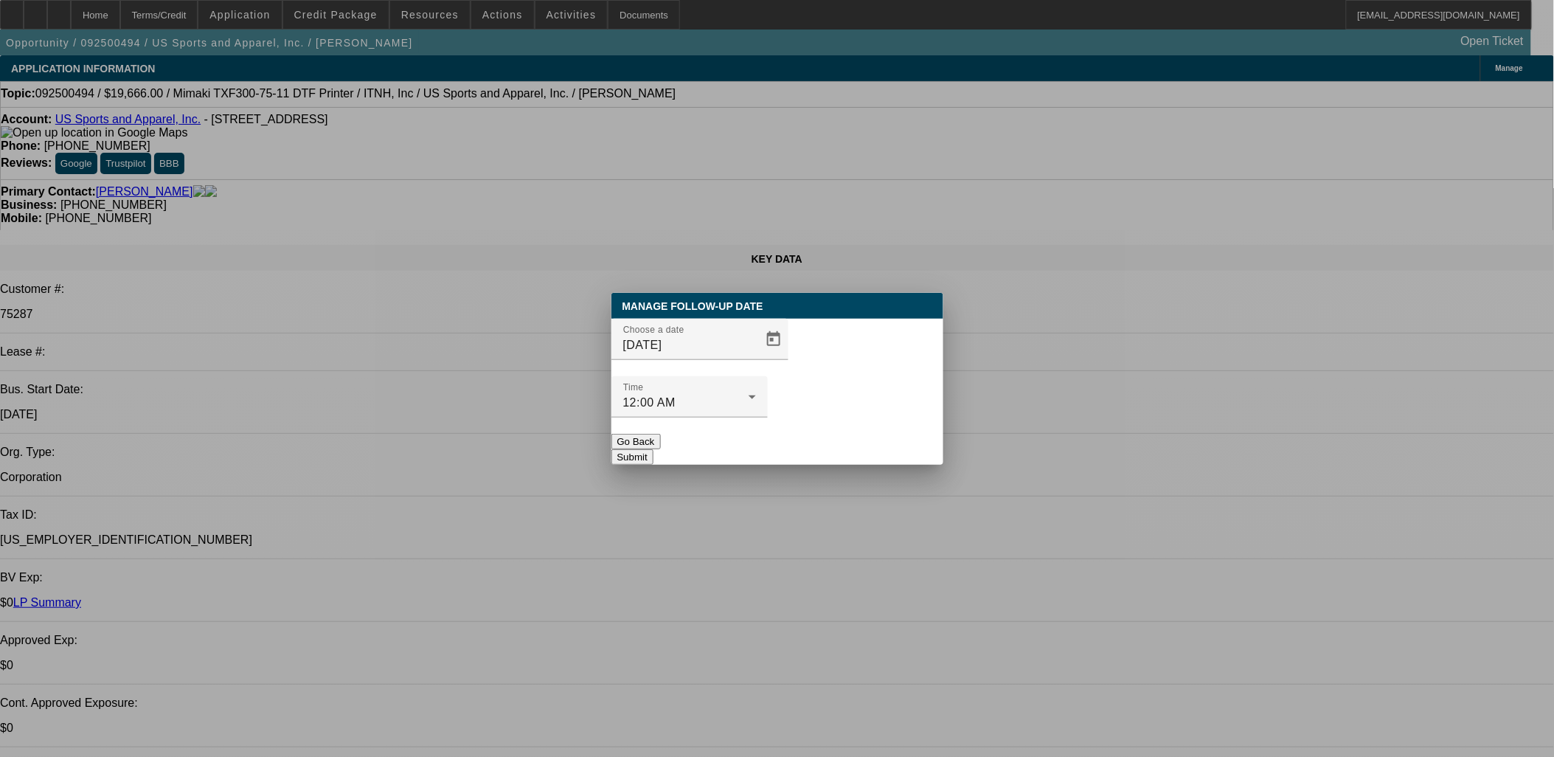
click at [768, 417] on div at bounding box center [689, 425] width 156 height 16
click at [654, 449] on button "Submit" at bounding box center [632, 456] width 42 height 15
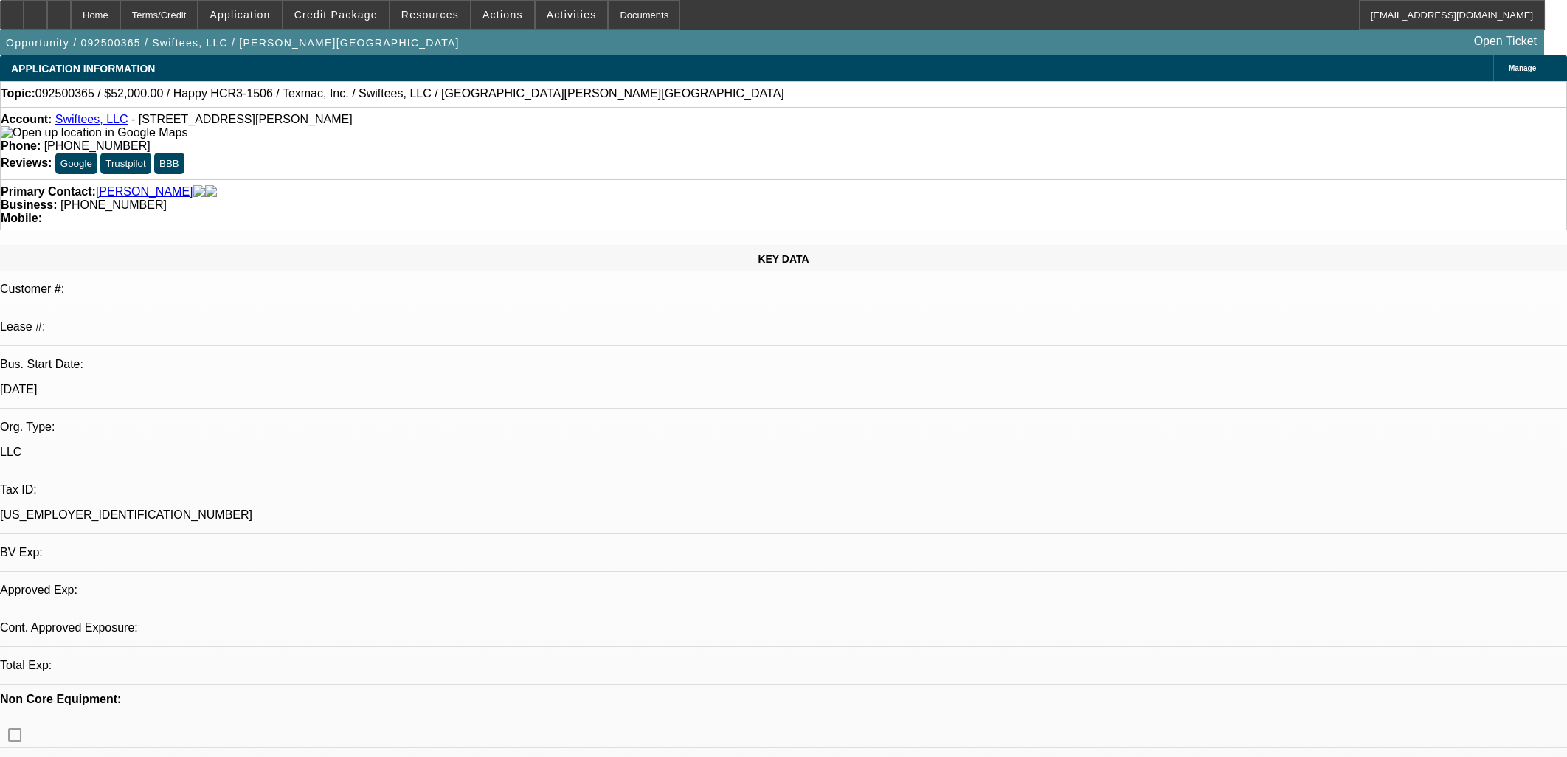
select select "0"
select select "2"
select select "0"
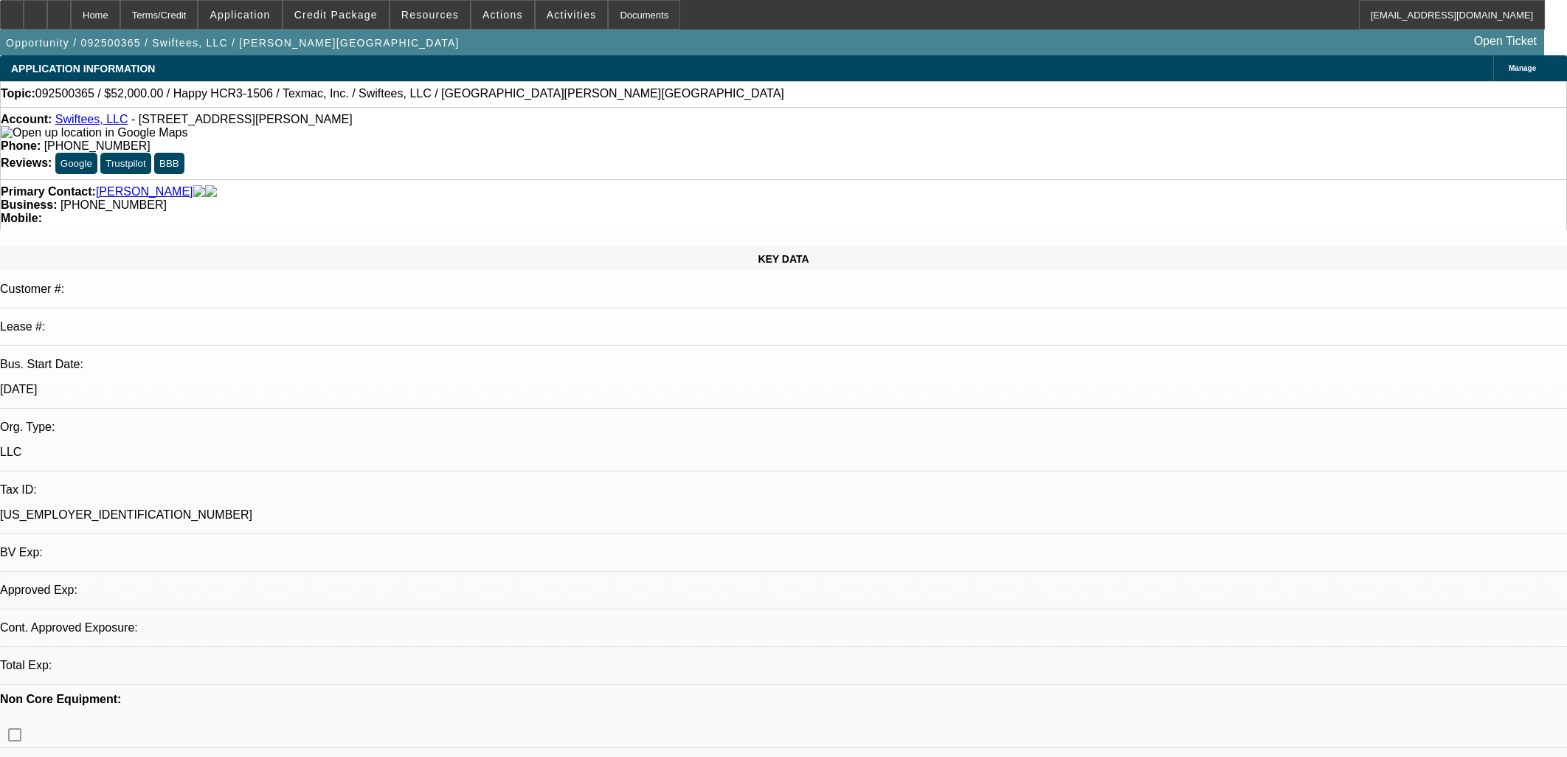
select select "0"
select select "2"
select select "0"
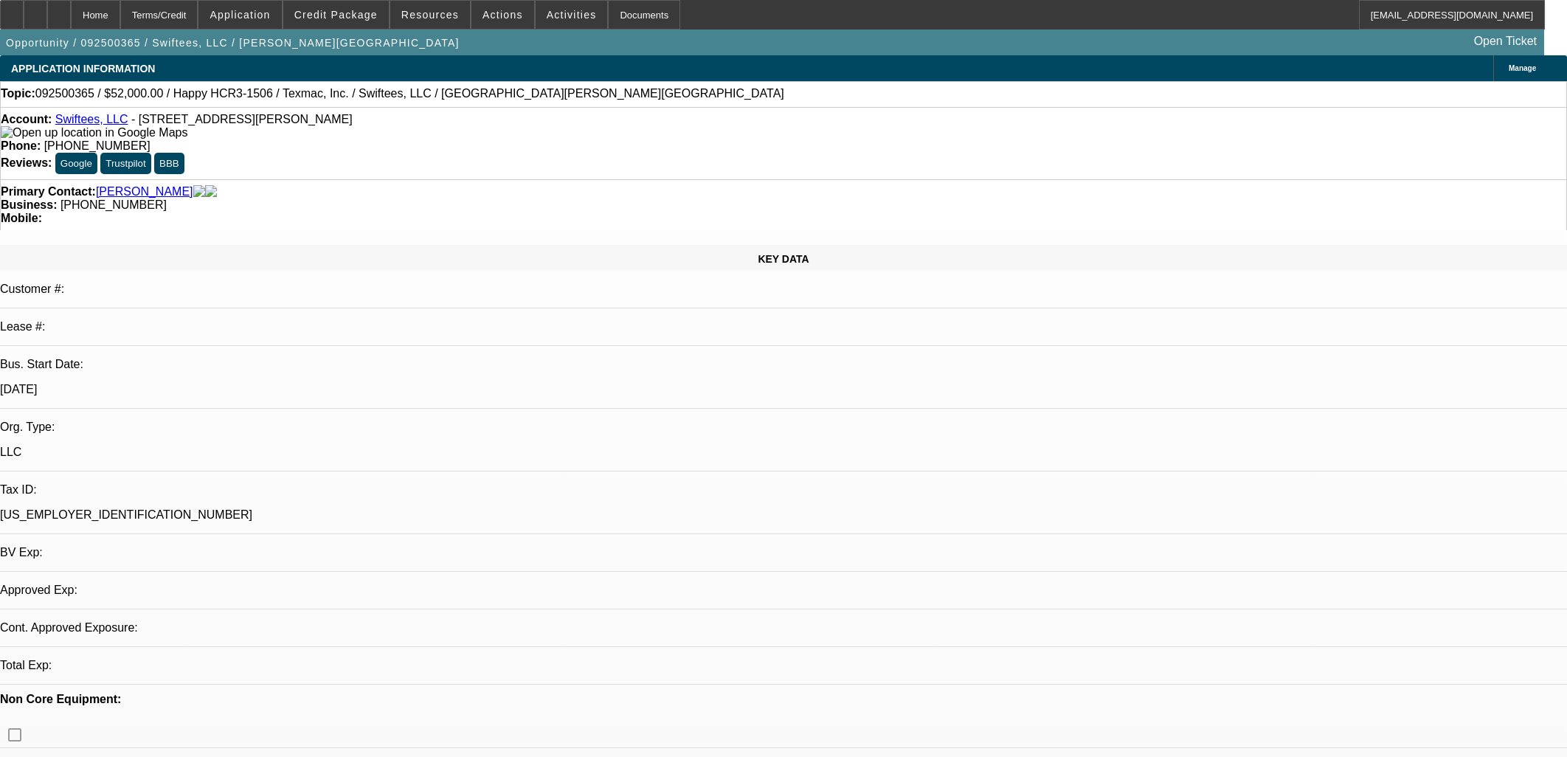
select select "0.1"
select select "4"
select select "0"
select select "0.1"
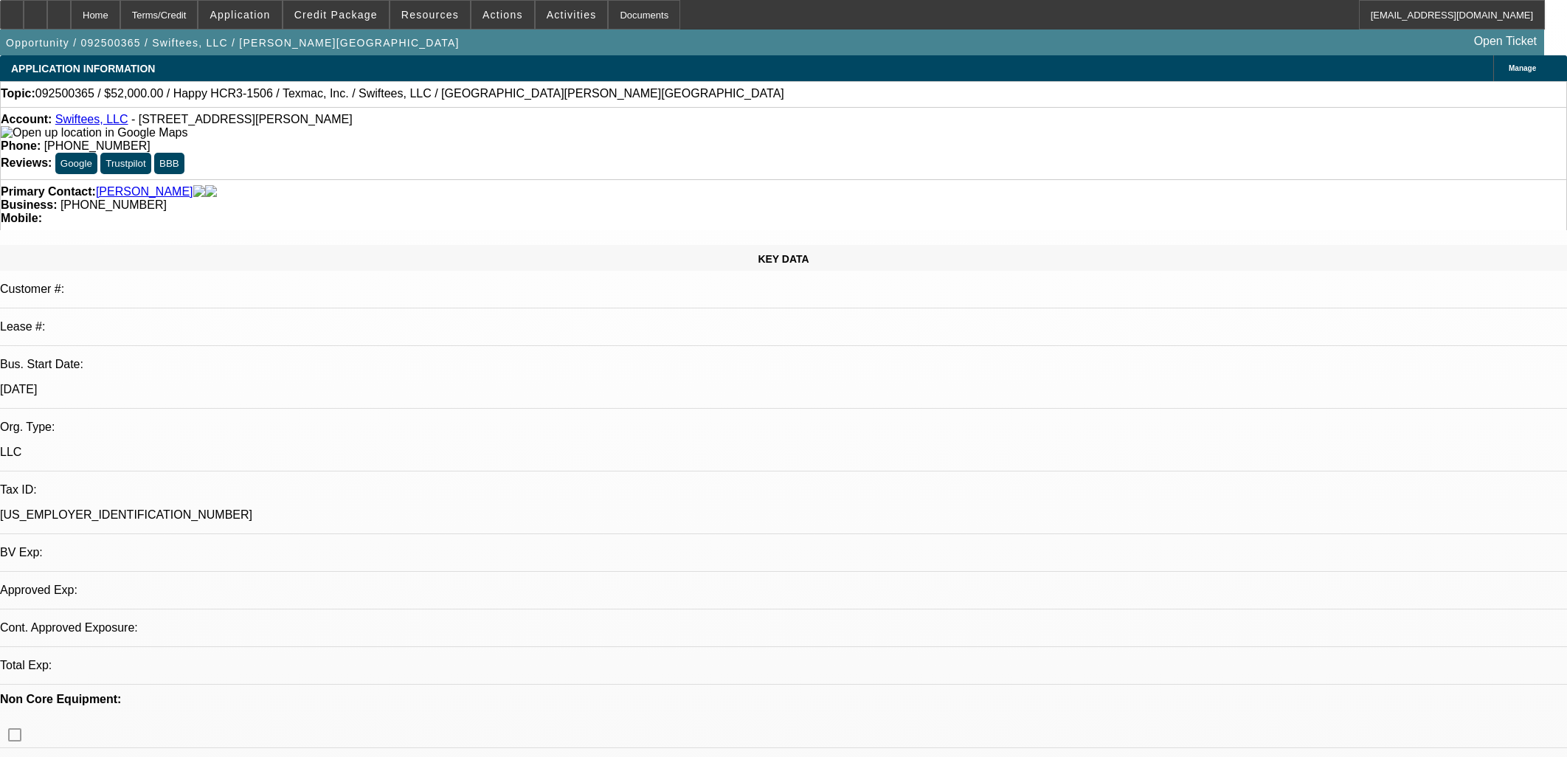
select select "4"
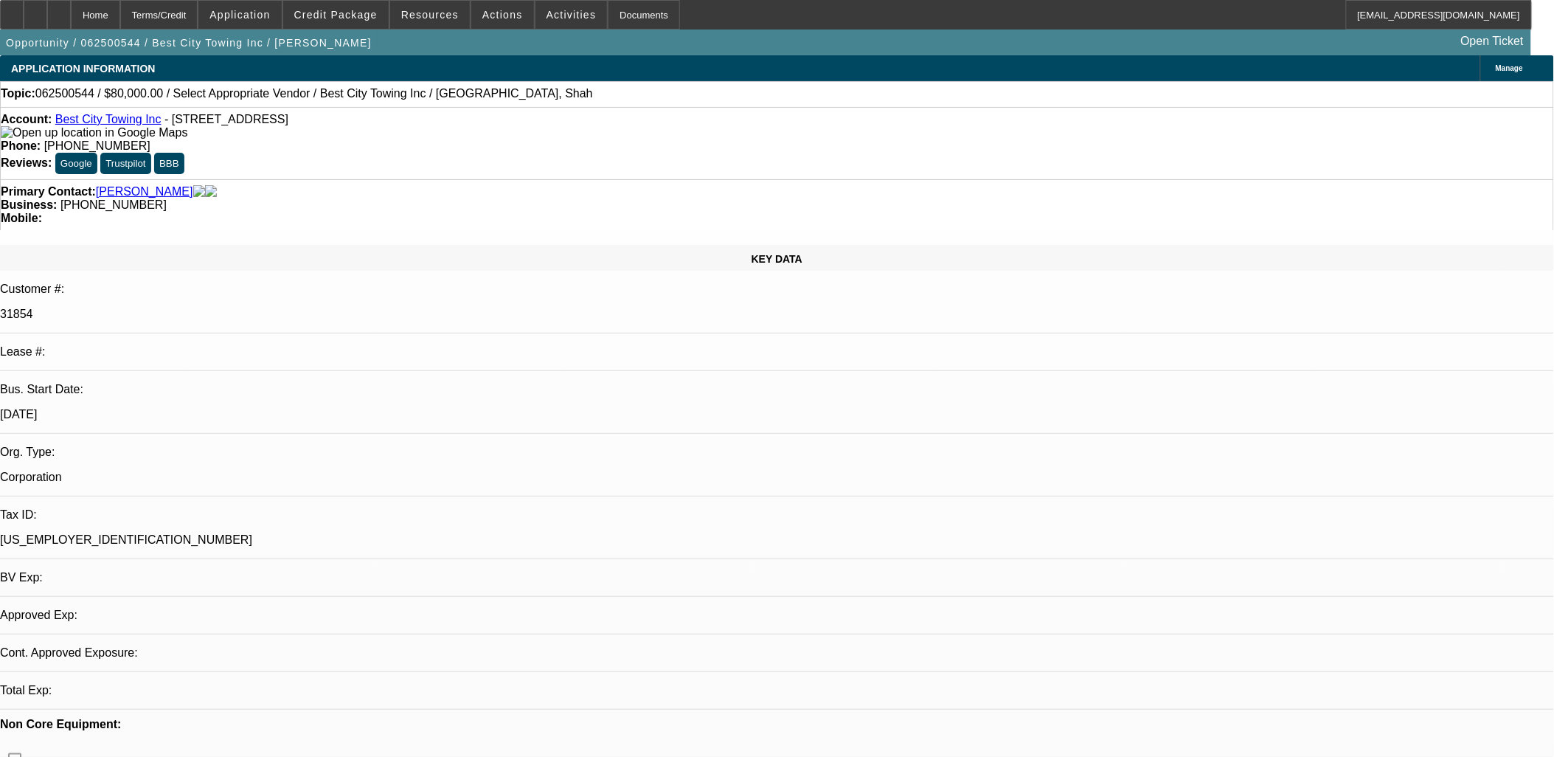
select select "0"
select select "2"
select select "0.1"
select select "4"
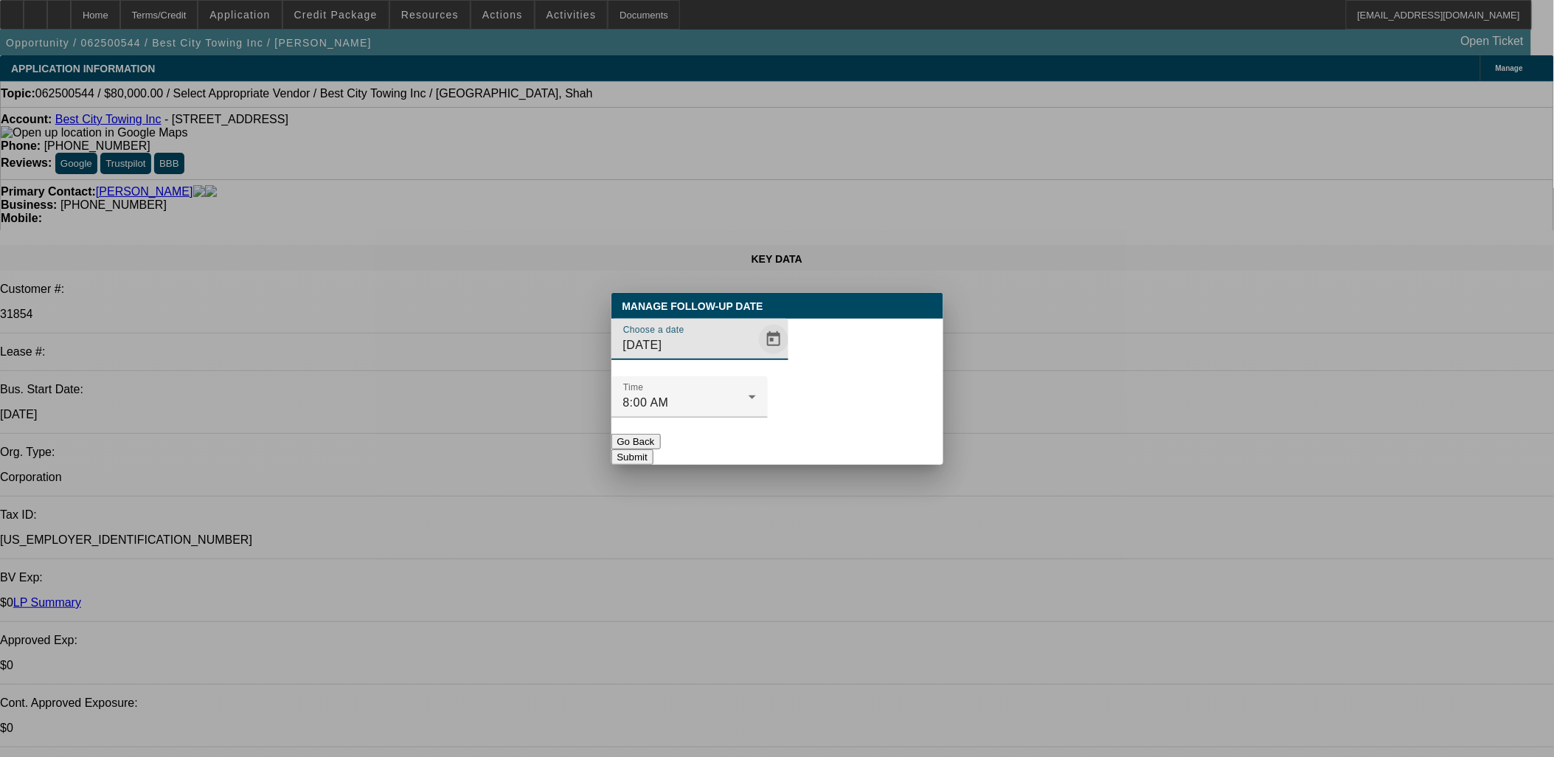
click at [762, 357] on span "Open calendar" at bounding box center [773, 339] width 35 height 35
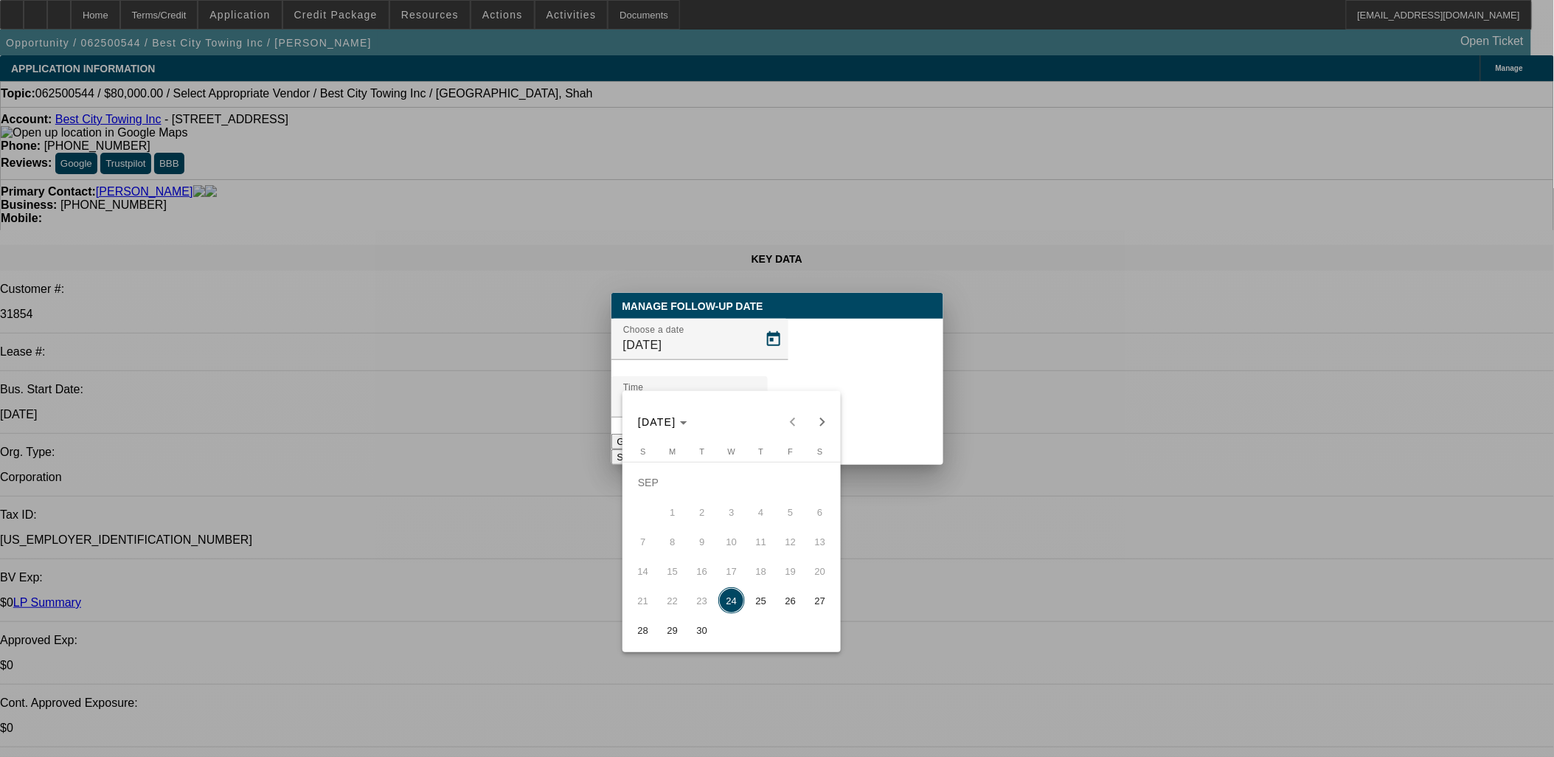
click at [670, 627] on span "29" at bounding box center [672, 630] width 27 height 27
type input "[DATE]"
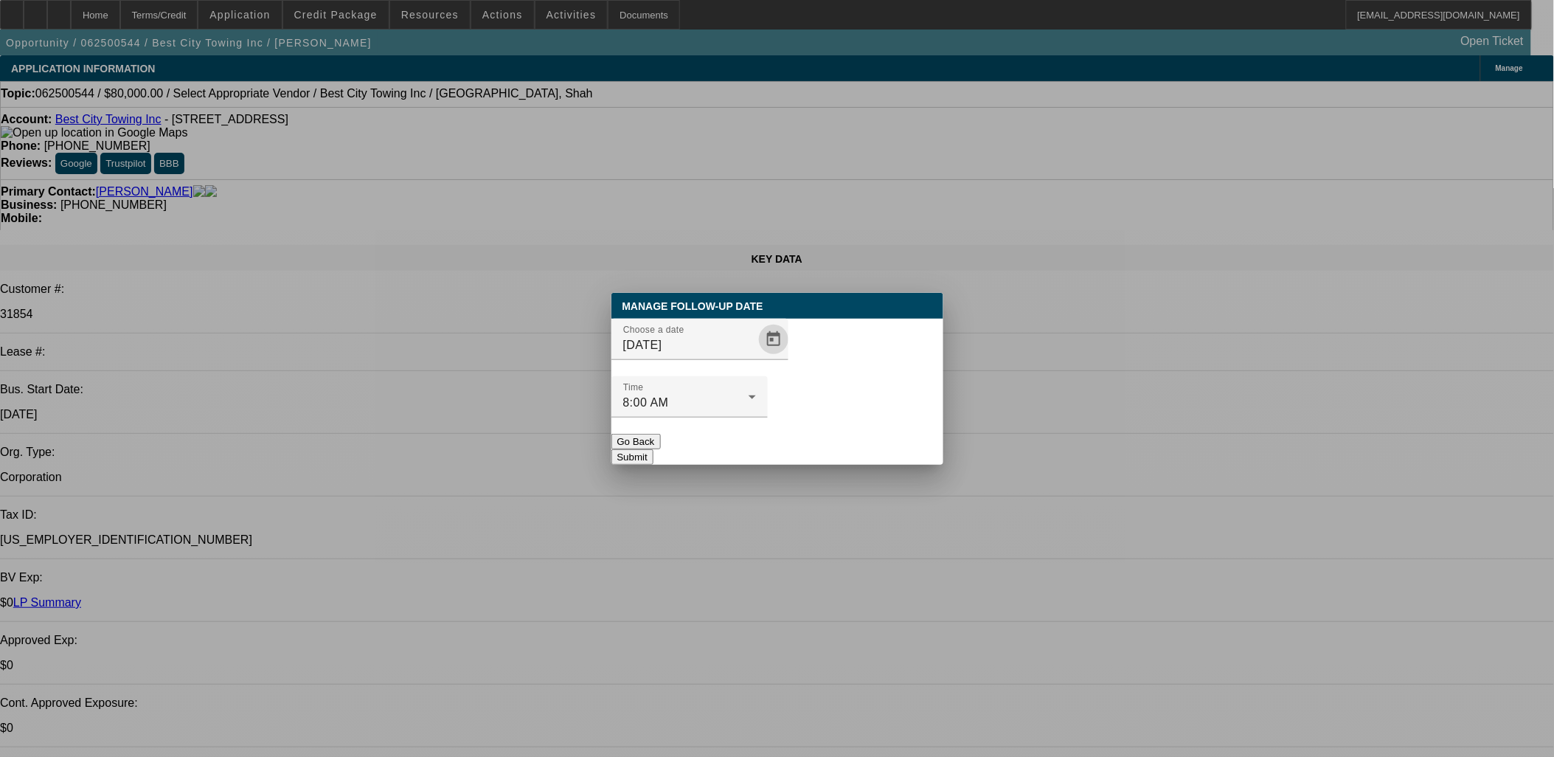
click at [654, 449] on button "Submit" at bounding box center [632, 456] width 42 height 15
